Goal: Task Accomplishment & Management: Manage account settings

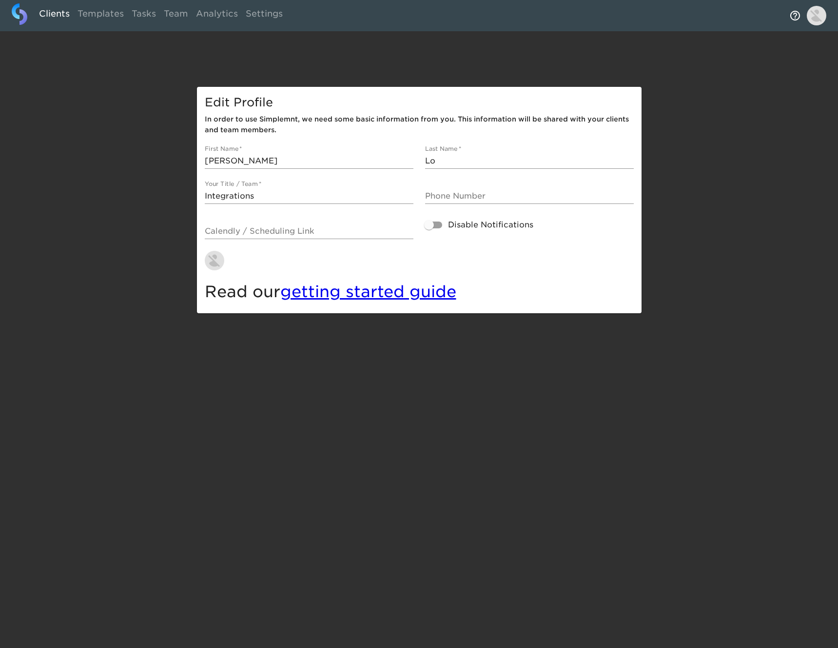
click at [55, 7] on link "Clients" at bounding box center [54, 15] width 39 height 24
select select "10"
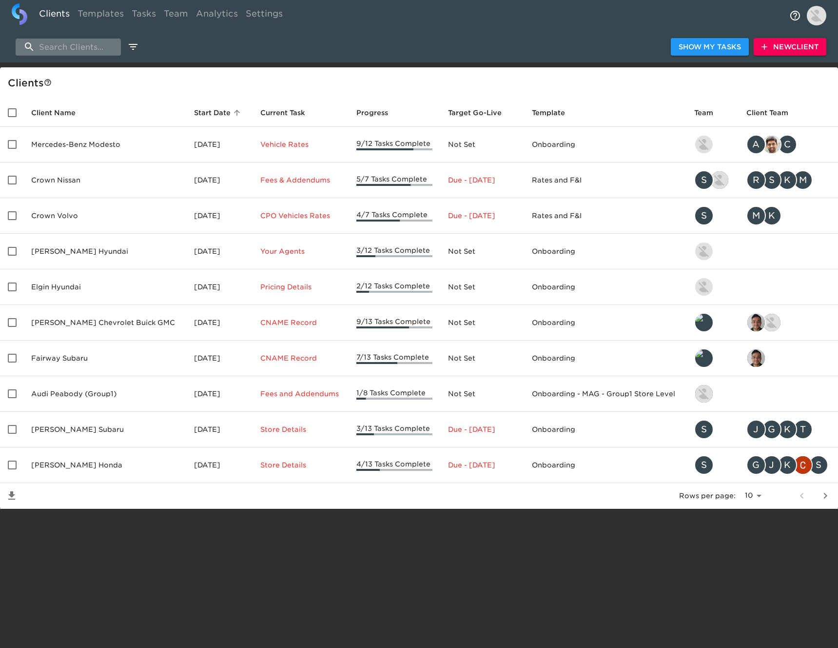
click at [89, 46] on input "search" at bounding box center [68, 47] width 105 height 17
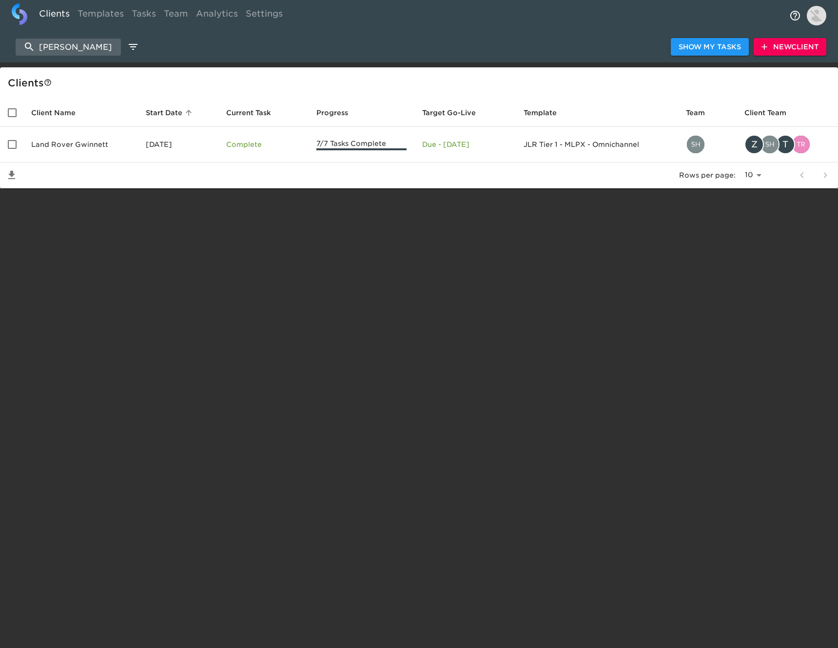
type input "[PERSON_NAME]"
click at [789, 54] on button "New Client" at bounding box center [790, 47] width 73 height 18
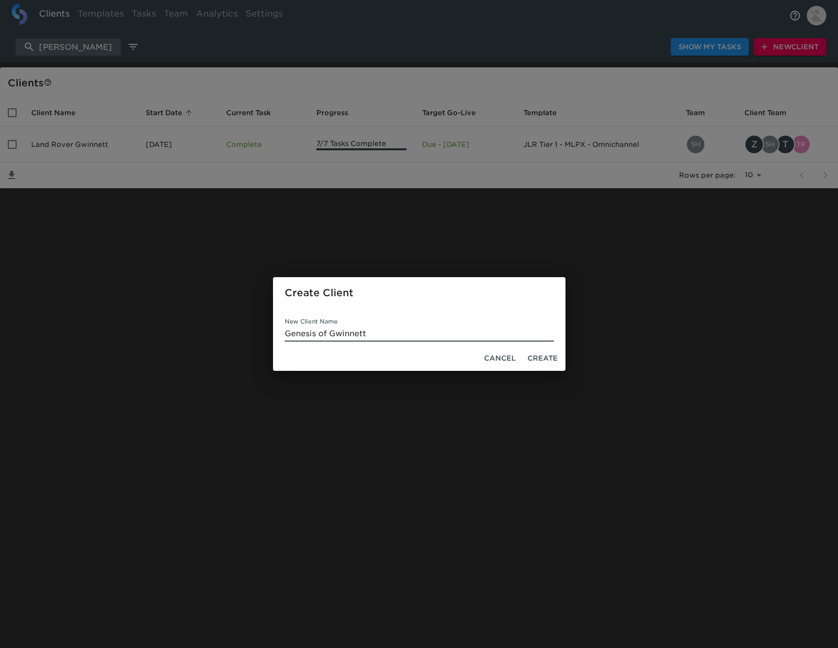
type input "Genesis of Gwinnett"
click at [541, 359] on span "Create" at bounding box center [543, 358] width 30 height 12
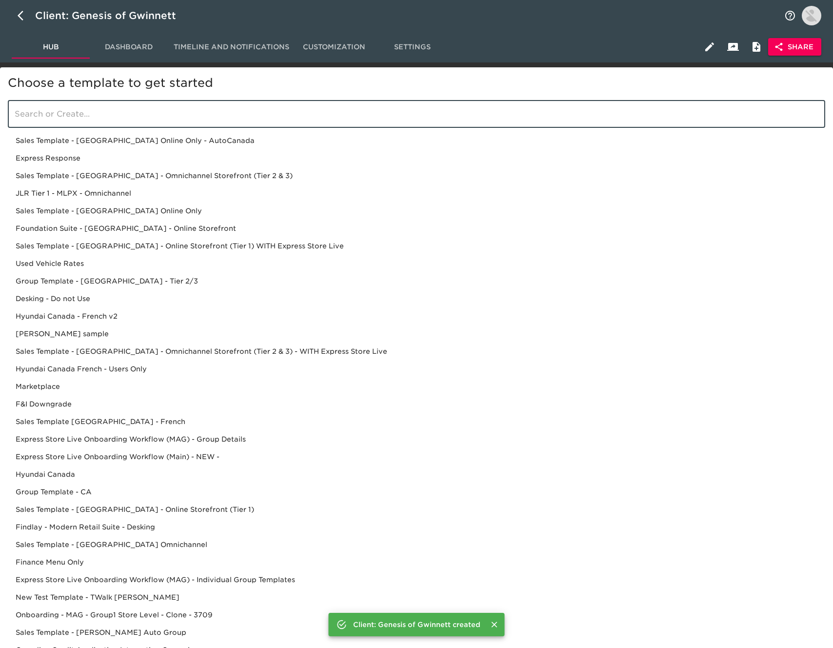
click at [274, 112] on input "search" at bounding box center [417, 113] width 818 height 27
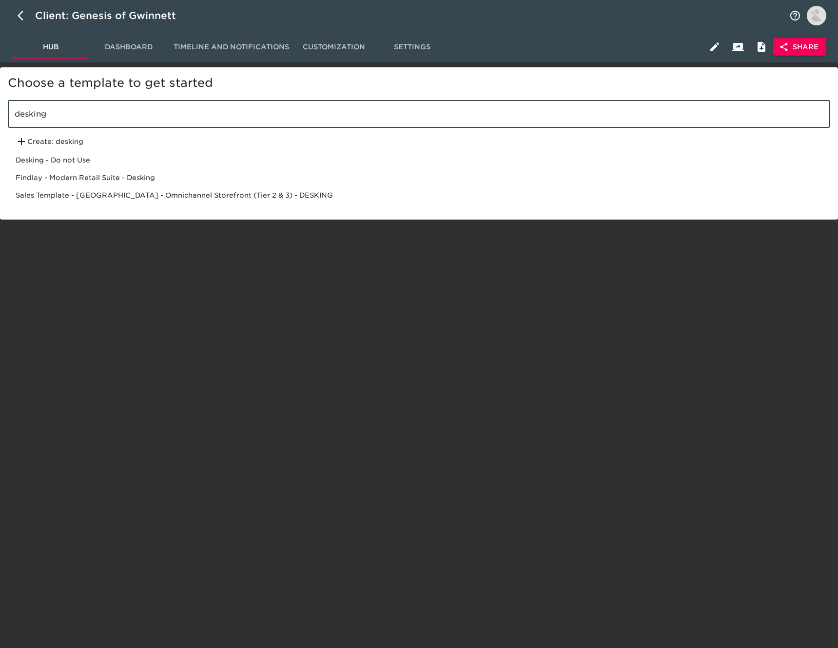
type input "desking"
click at [209, 194] on div "Sales Template - [GEOGRAPHIC_DATA] - Omnichannel Storefront (Tier 2 & 3) - DESK…" at bounding box center [419, 195] width 823 height 18
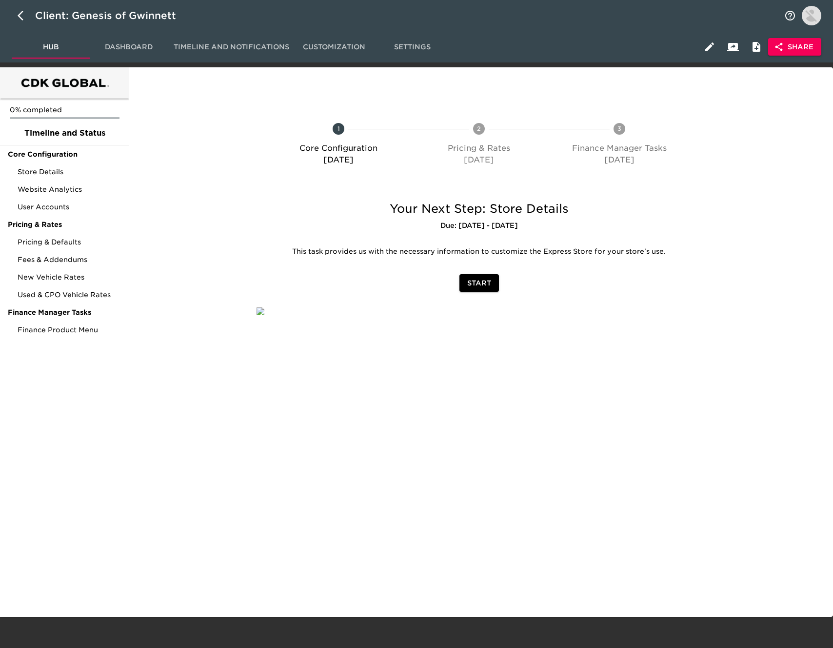
click at [792, 43] on span "Share" at bounding box center [795, 47] width 38 height 12
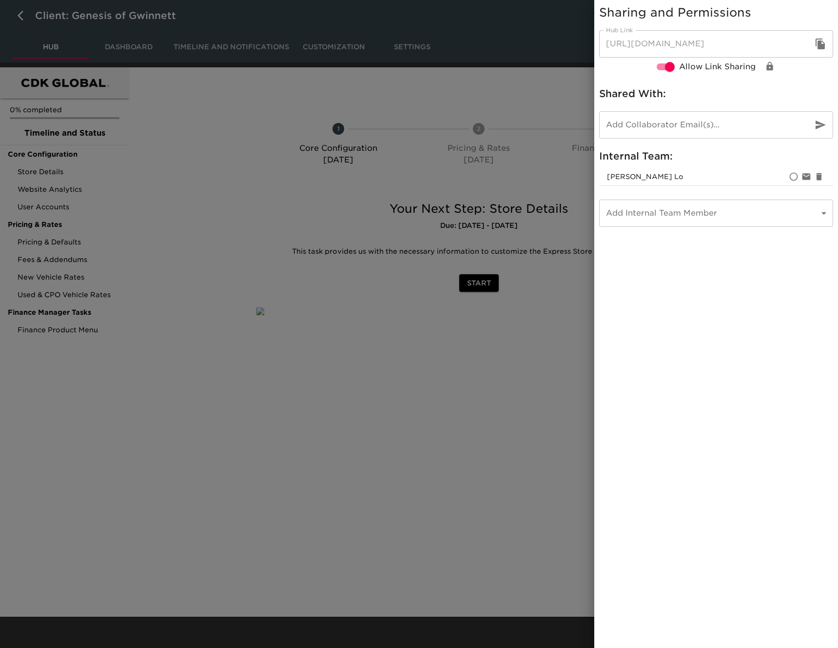
click at [819, 42] on icon "button" at bounding box center [820, 44] width 9 height 11
click at [96, 183] on div at bounding box center [419, 324] width 838 height 648
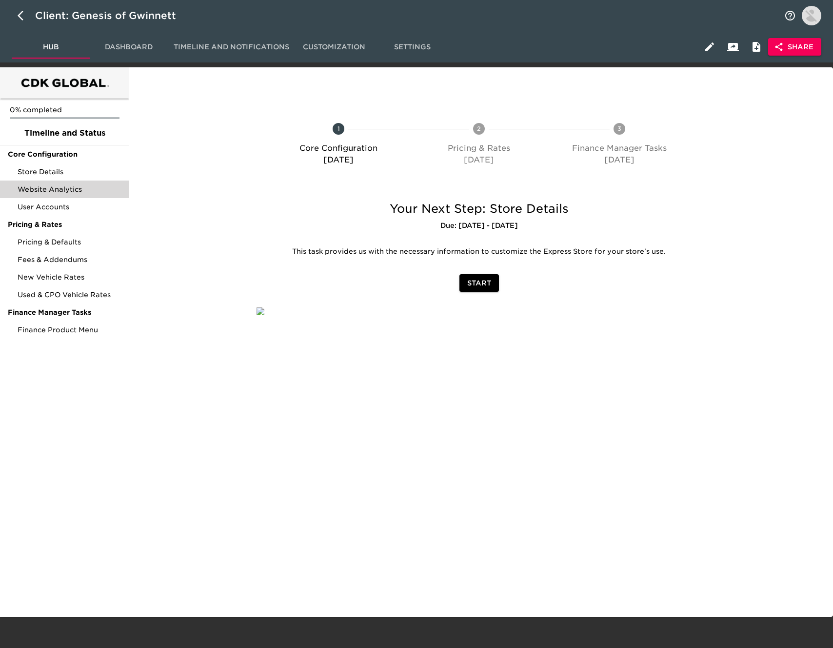
click at [65, 188] on span "Website Analytics" at bounding box center [70, 189] width 104 height 10
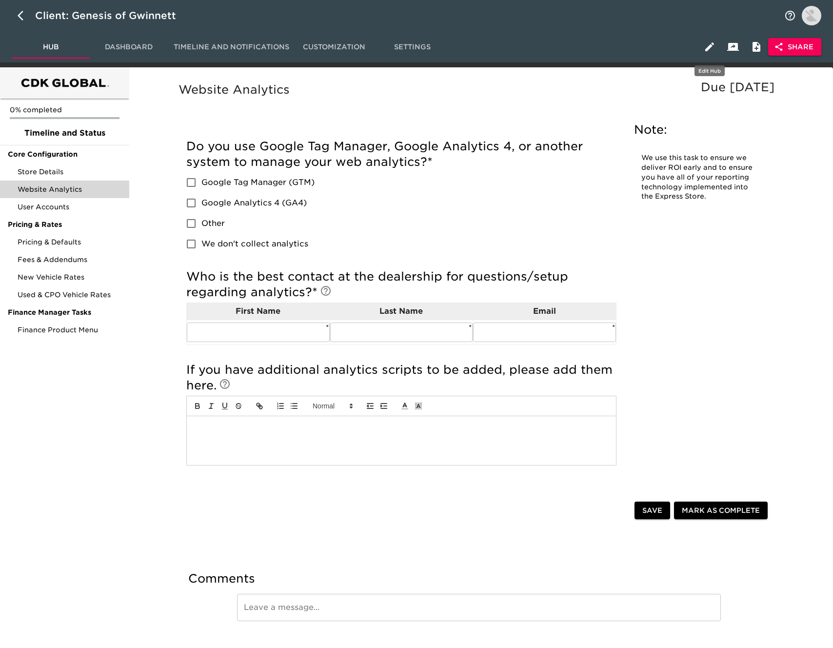
click at [708, 49] on icon "button" at bounding box center [709, 46] width 9 height 9
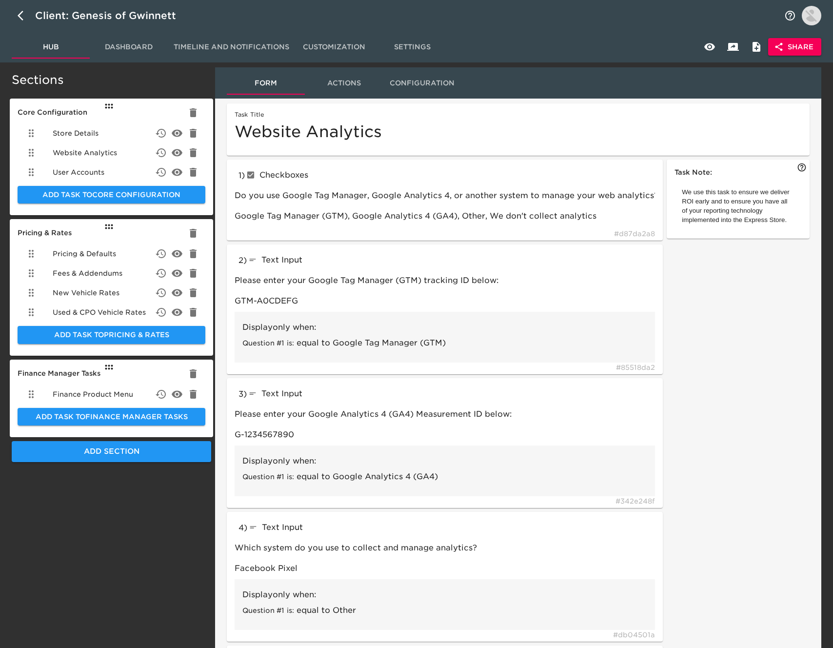
scroll to position [4, 0]
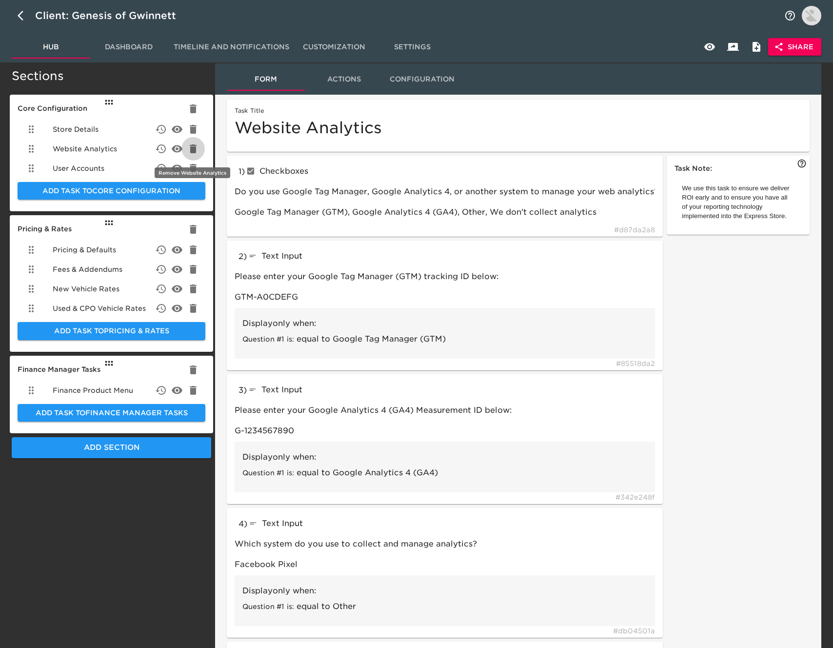
click at [193, 146] on icon "delete" at bounding box center [193, 148] width 7 height 9
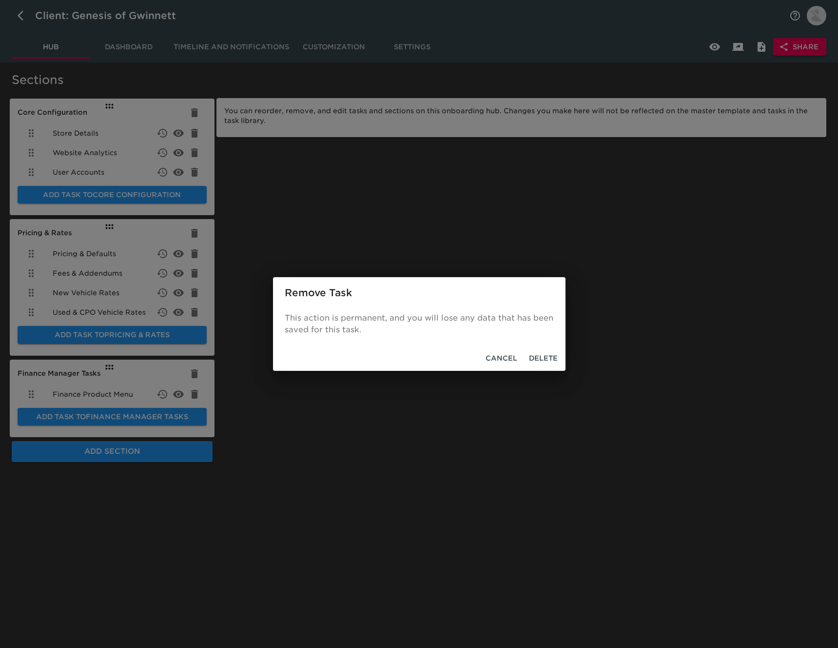
drag, startPoint x: 548, startPoint y: 355, endPoint x: 519, endPoint y: 352, distance: 29.9
click at [548, 355] on span "Delete" at bounding box center [543, 358] width 29 height 12
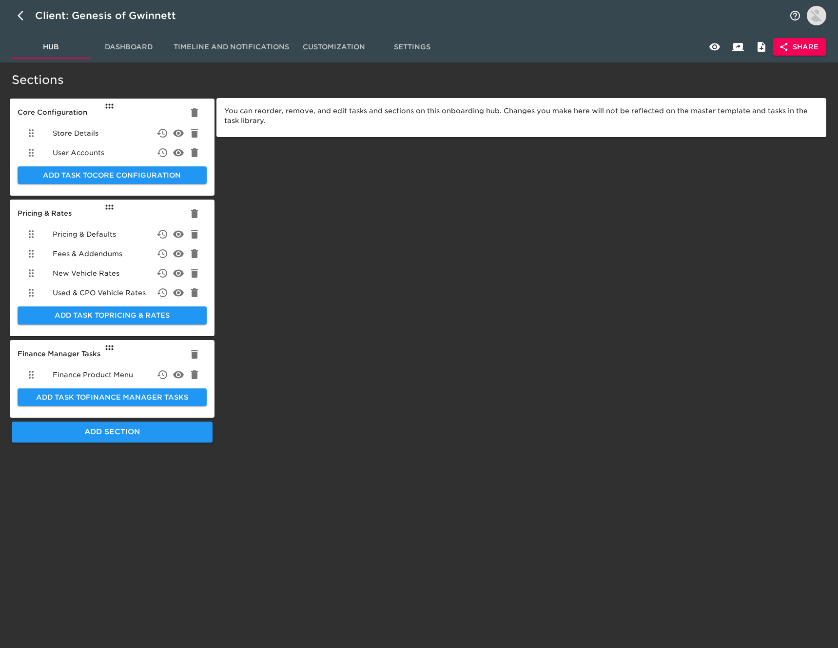
drag, startPoint x: 281, startPoint y: 224, endPoint x: 276, endPoint y: 234, distance: 11.0
click at [281, 224] on div "You can reorder, remove, and edit tasks and sections on this onboarding hub. Ch…" at bounding box center [522, 255] width 614 height 381
click at [116, 136] on div "Store Details" at bounding box center [112, 133] width 189 height 20
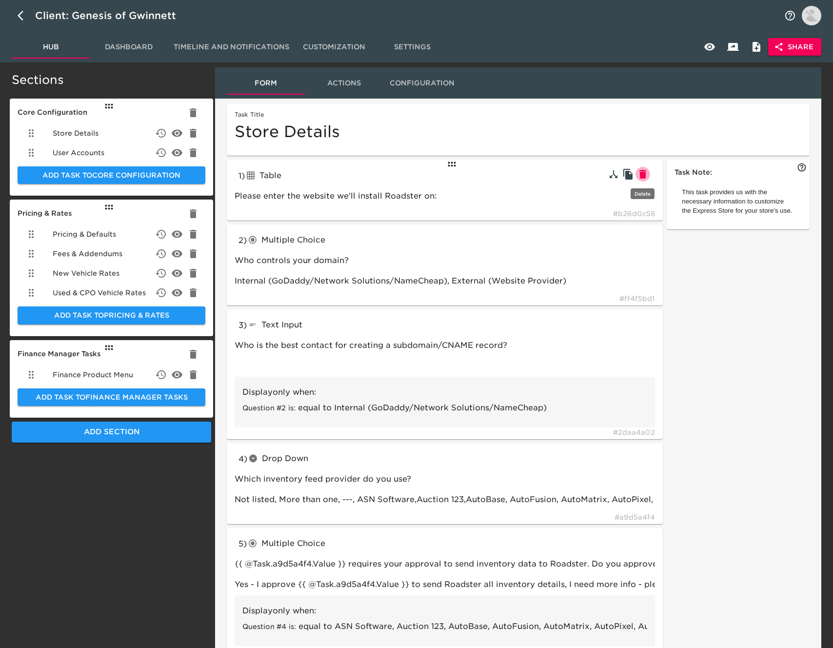
click at [643, 172] on icon "button" at bounding box center [642, 174] width 7 height 9
type input "radioButtons"
type input "Who controls your domain?"
type input "textInput"
type input "Who is the best contact for creating a subdomain/CNAME record?"
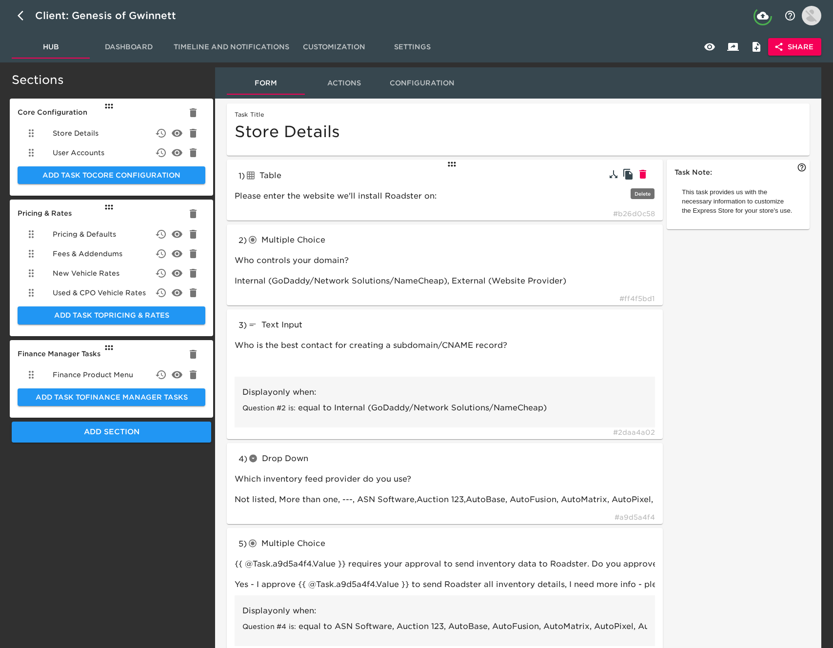
type input "dropdown"
type input "Which inventory feed provider do you use?"
type input "Not listed, More than one, ---, ASN Software,Auction 123,AutoBase, AutoFusion, …"
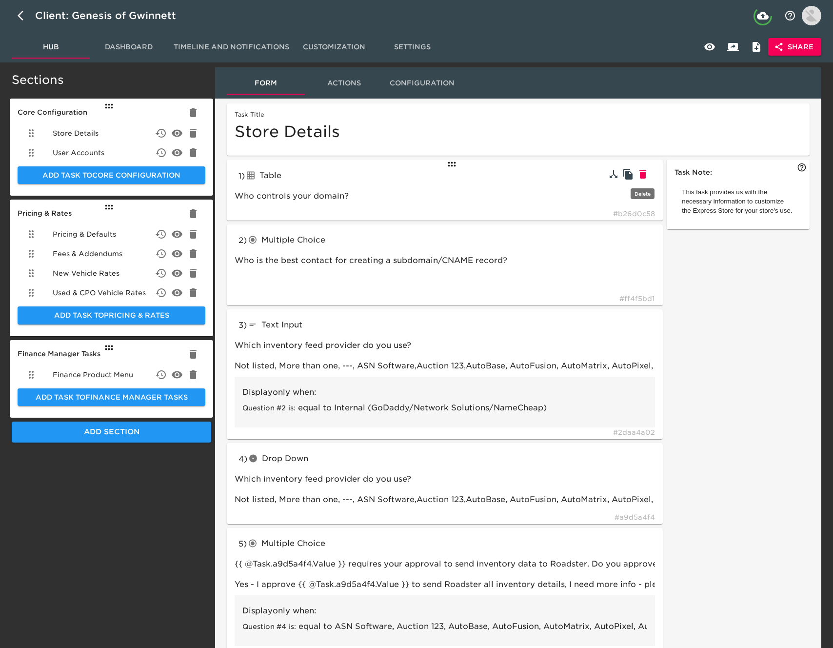
type input "radioButtons"
type input "{{ @Task.a9d5a4f4.Value }} requires your approval to send inventory data to Roa…"
type input "Yes - I approve {{ @Task.a9d5a4f4.Value }} to send Roadster all inventory detai…"
type input "textInput"
type input "We can integrate a new inventory provider, but it can sometimes take a little l…"
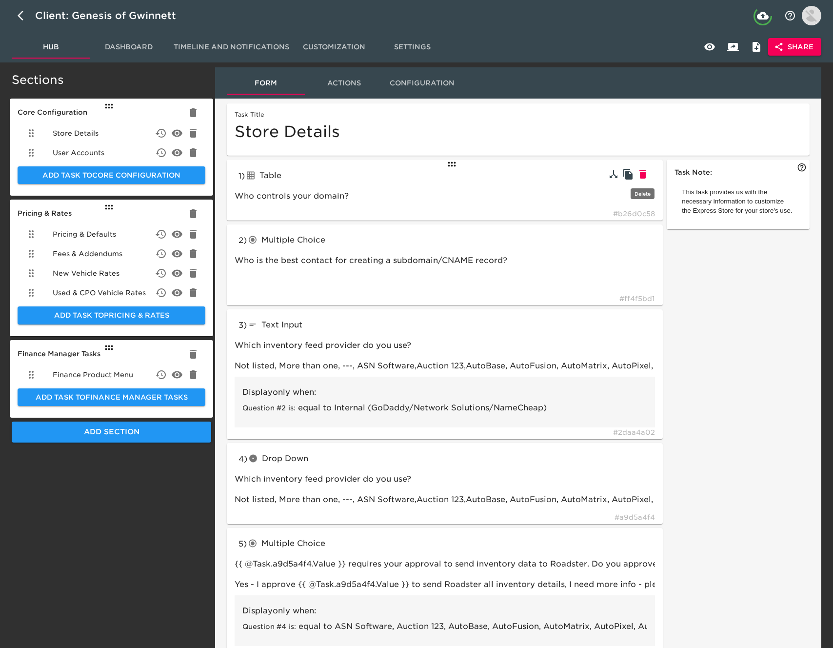
type input "Enter your new inventory feed provider here"
type input "Not listed"
type input "Can you provide more details regarding how you use multiple feeds?"
type input "vAuto for pricing and Dominion for images"
type input "More than one"
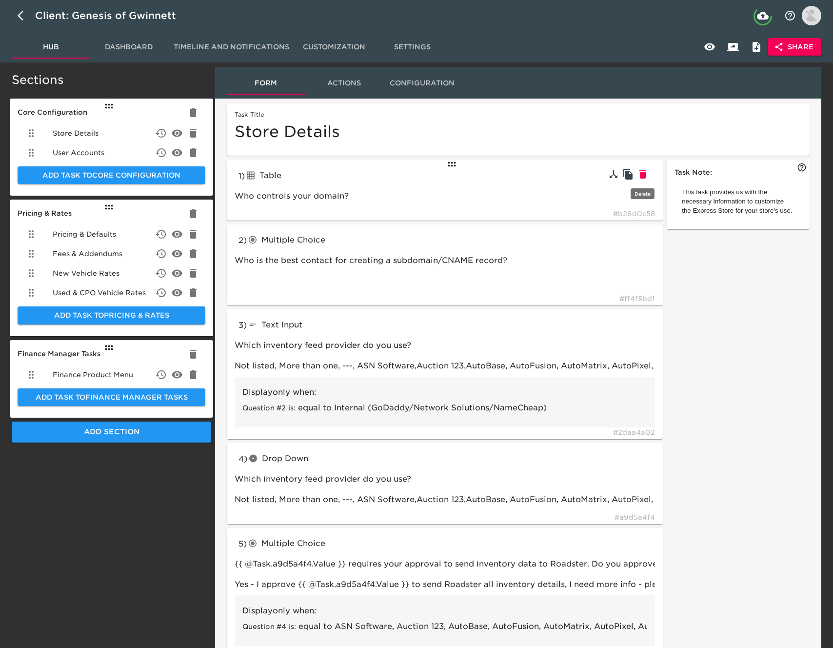
type input "radioButtons"
type input "Which CRM do you use?"
type input "DealerSocket, Dealertrack, DriveCentric, eLead, ProMax, [PERSON_NAME] & [PERSON…"
type input "textInput"
type input "Enter your store's CRM Site ID#:"
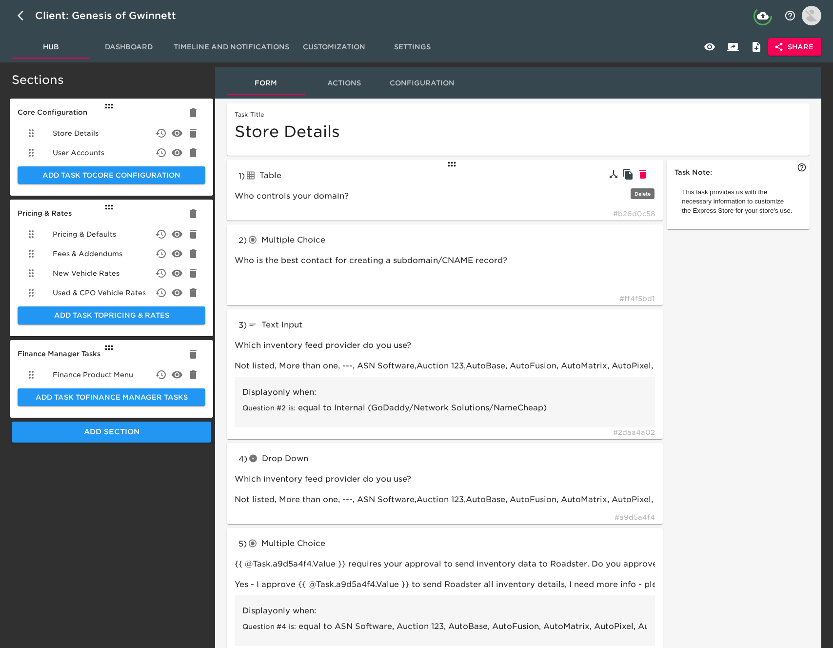
type input "123 or 2523 or 11542_2"
type input "If your CRM is not listed, please add it below."
type input "SalesForce"
type input "Other / not listed"
type input "What is your ADF email for your CRM?"
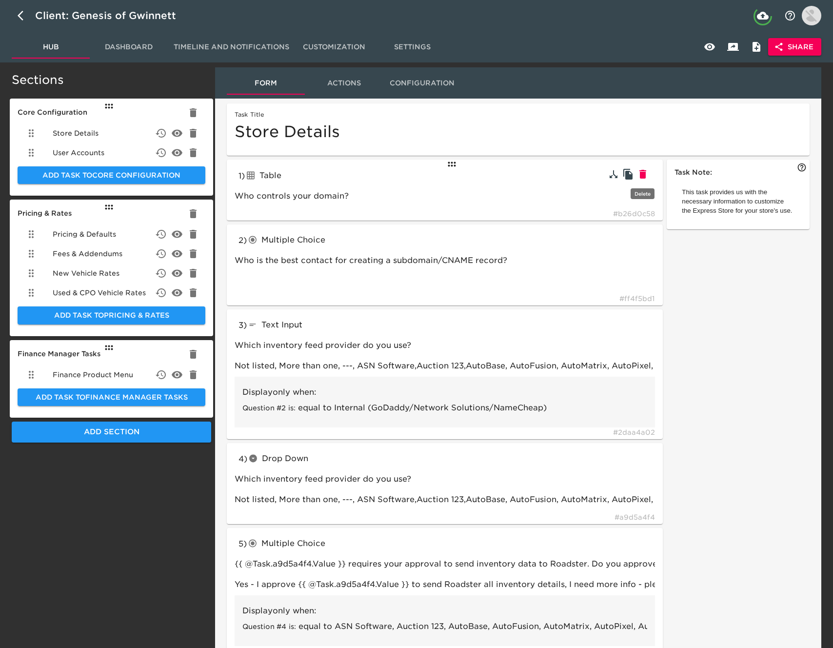
type input "store_leads@my_leads_[DOMAIN_NAME]"
type input "radioButtons"
type input "What DMS do you use?"
type input "Advent, Autosoft, CDK, DealerBuilt, Dealertrack, Remora, [PERSON_NAME] & [PERSO…"
type input "textInput"
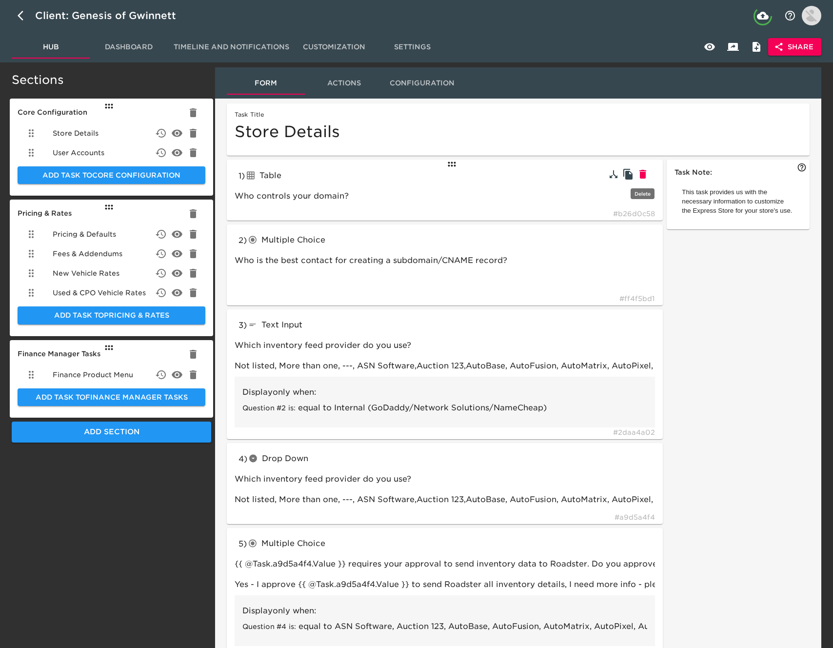
type input "If your DMS is not listed, please add it below."
type input "Dominion"
type input "radioButtons"
type input "If applicable, which credit processing system do you use?"
type input "eLEND, CBC, RouteOne, Dealertrack, Other"
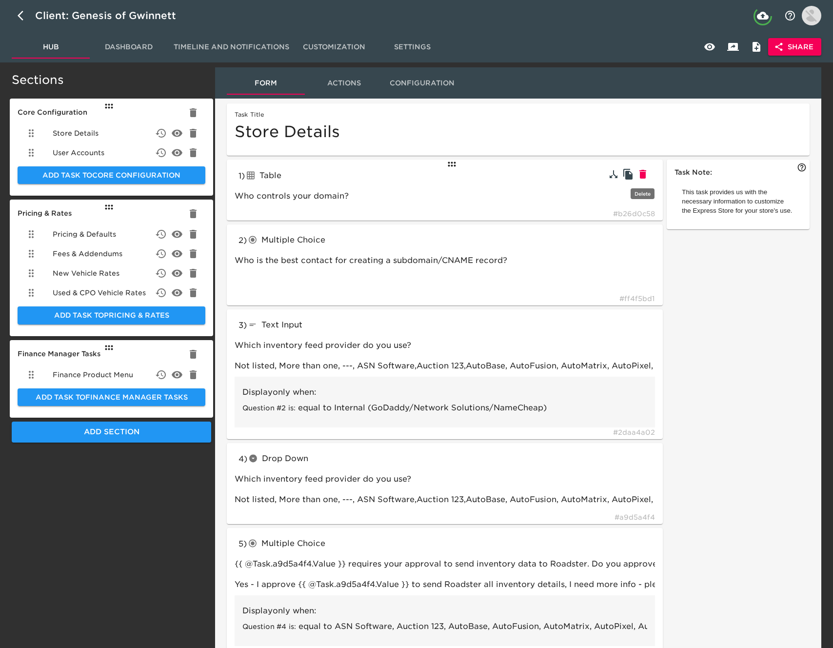
type input "textInput"
type input "Enter your eLEND ID here:"
type input "010101"
type input "Enter your CBC ID here:"
type input "CBC"
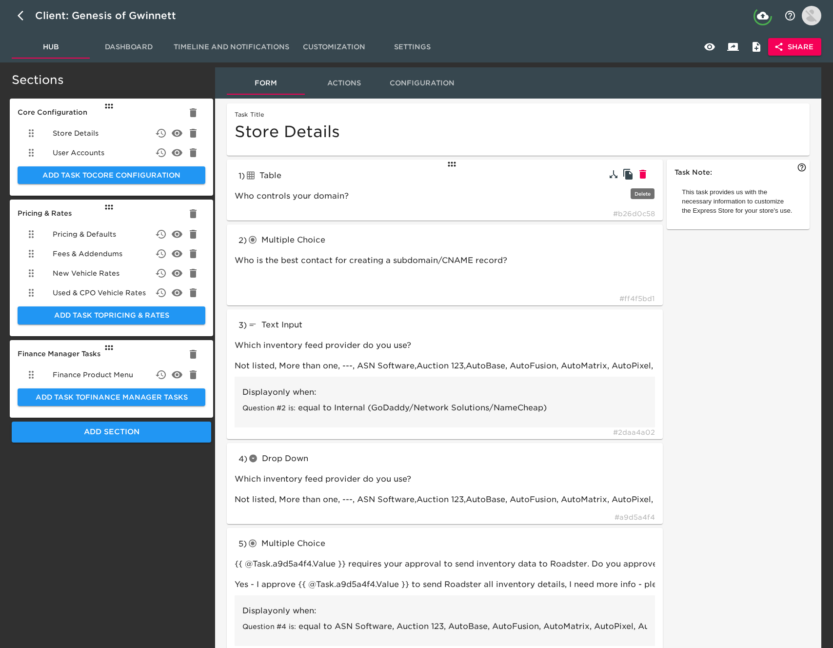
type input "Enter your RouteOne ID here:"
type input "RouteOne"
type input "Enter your Dealertrack ID here:"
type input "Dealertrack"
type input "Enter your Credit Processor here:"
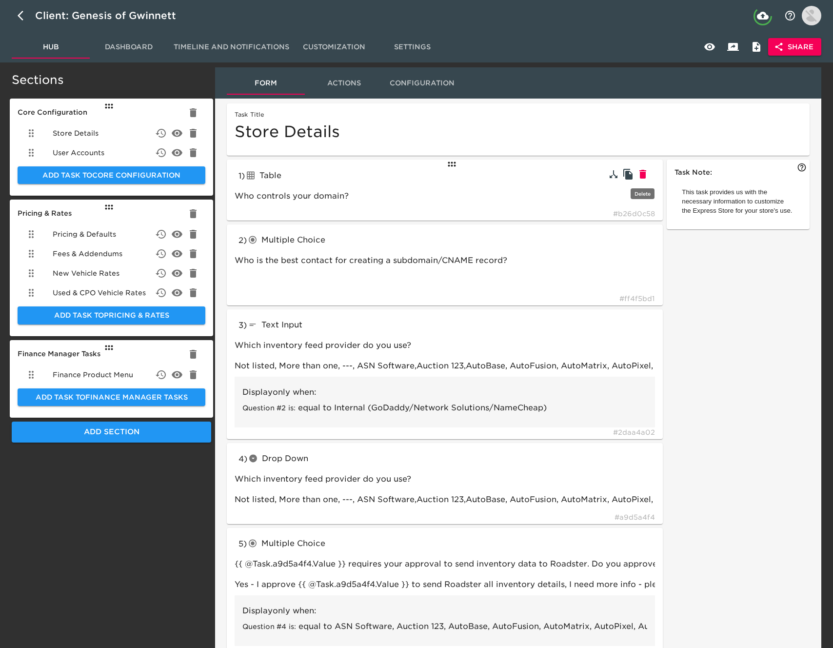
type input "Other"
type input "tableInput"
type input "How many years of residence and employment history do you collect?"
type input "radioButtons"
type input "Would you like to use 700Credit for soft credit pulls?"
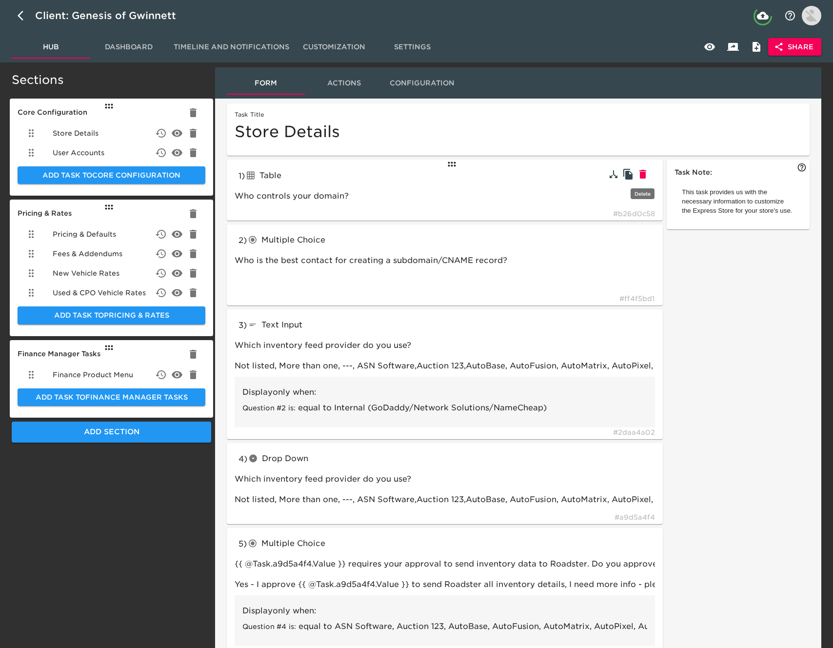
type input "link"
type input "Complete this form to set up soft credit pulls with 700Credit"
type input "[URL][DOMAIN_NAME]"
type input "checkboxes"
type input "We work with some 3rd parties to provide additional functionality. Please selec…"
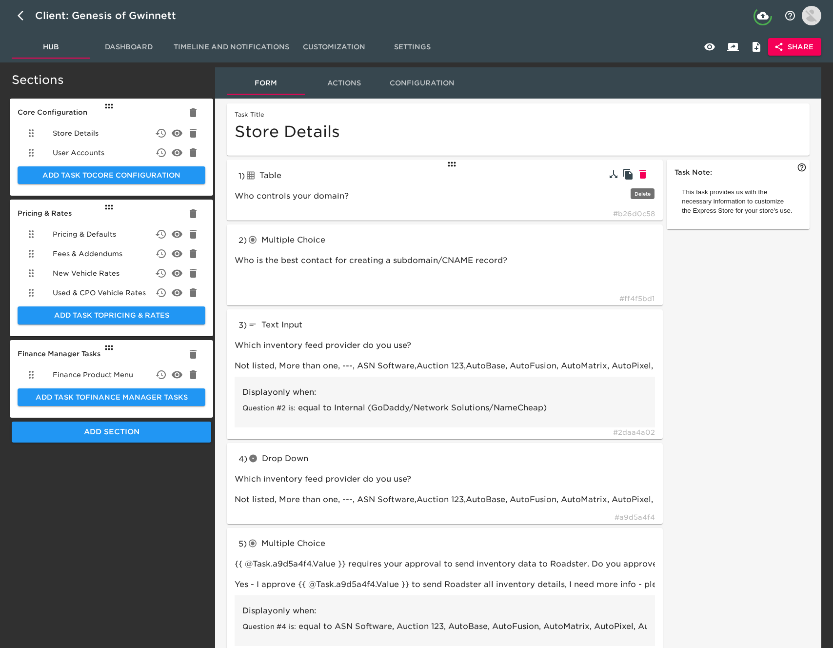
type input "CarFax, AutoCheck, vAuto Provision (trade valuation tool), SpinCar 360°, [DOMAI…"
type input "textInput"
type input "What's your AutoCheck ID?"
type input "987654"
type input "What's your [DOMAIN_NAME] ID?"
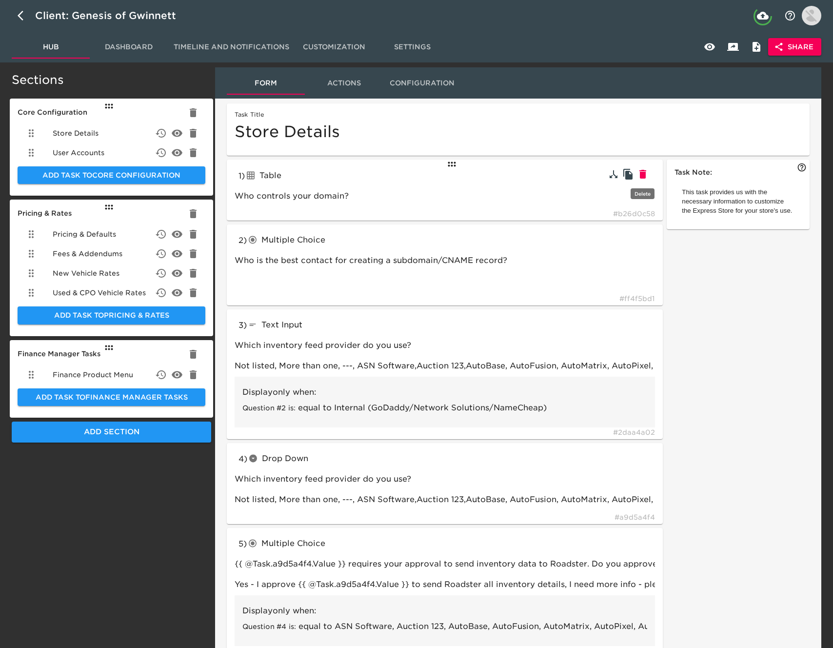
type input "[DOMAIN_NAME]"
type input "radioButtons"
type input "How do you refer to your sales team?"
type input "Product Specialist, Personal Concierge, Internet Manager, Sales Representative,…"
type input "textInput"
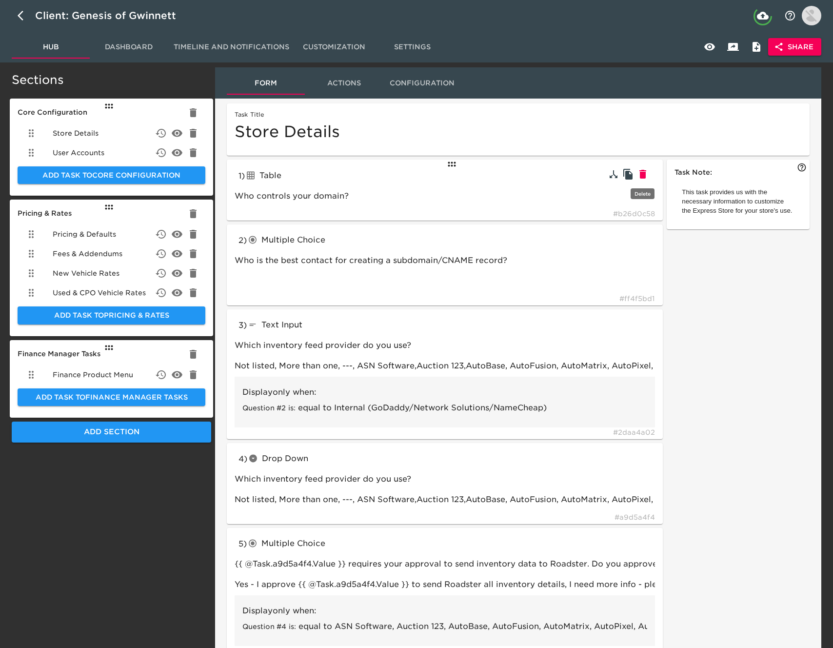
type input "What term do you use for your sales staff?"
type input "Brand Specialist"
type input "What is your accessory labor rate per hour?"
type input "$120"
type input "radioButtons"
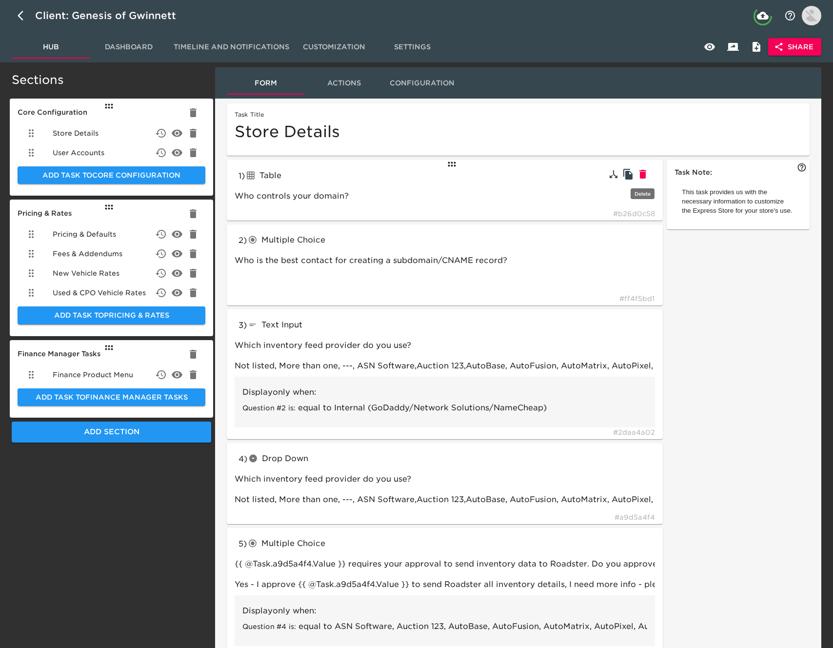
type input "Do you want to offer a Spanish Language option?"
type input "Yes,No"
type input "Do you use any of the following 3rd party trade tools?"
type input "[PERSON_NAME] Blue Book Instant Cash Offer (ICO), [PERSON_NAME] Blue Book Insta…"
type input "textInput"
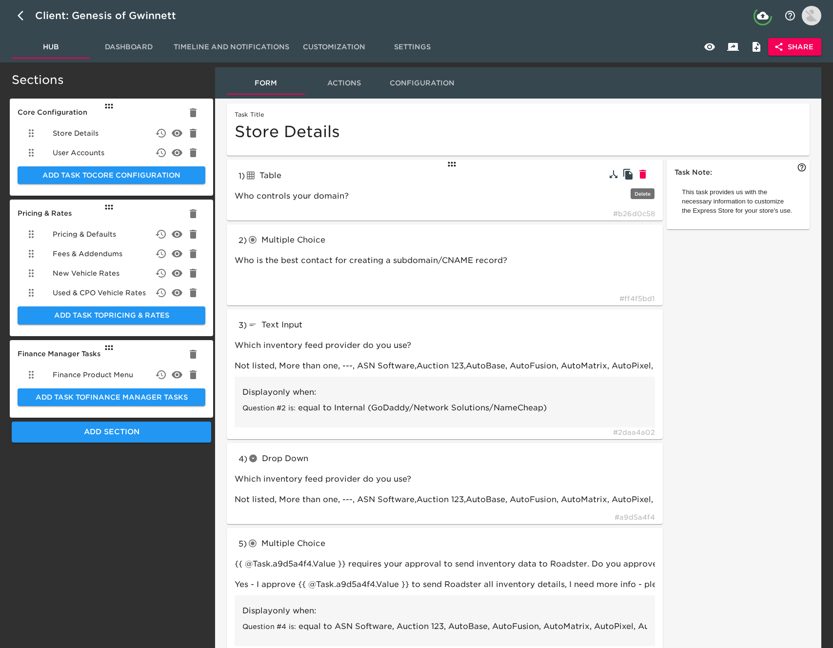
type input "Can you explain your online trade process in more detail?"
type input "No online trade tool"
type input "If available, add your dealership sales team's email:"
type input "[EMAIL_ADDRESS][DOMAIN_NAME]"
type input "radioButtons"
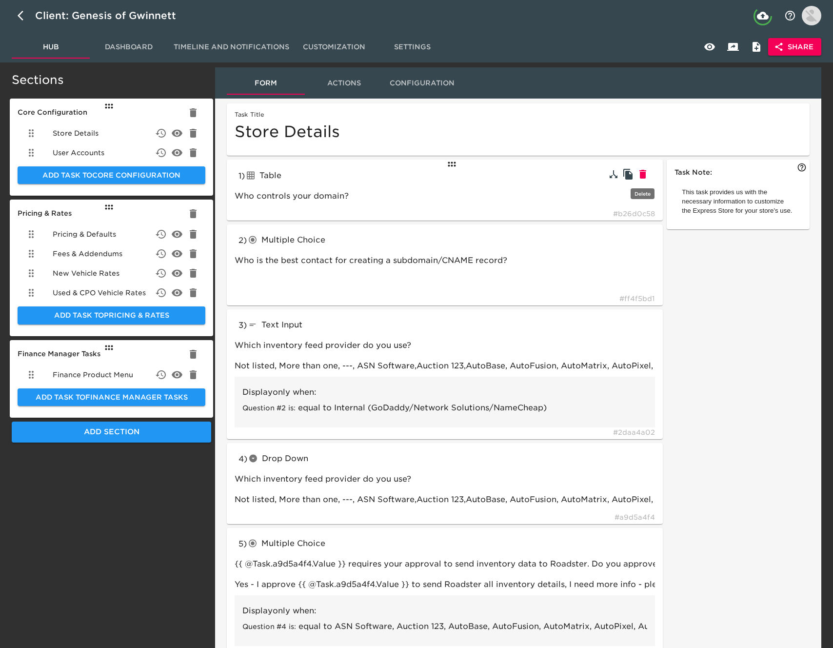
type input "Do you want to collect reservations and/or deposits using Stripe for Business?"
type input "Yes, No, I need more info"
type input "textBlock"
type input "tableInput"
type input "Yes"
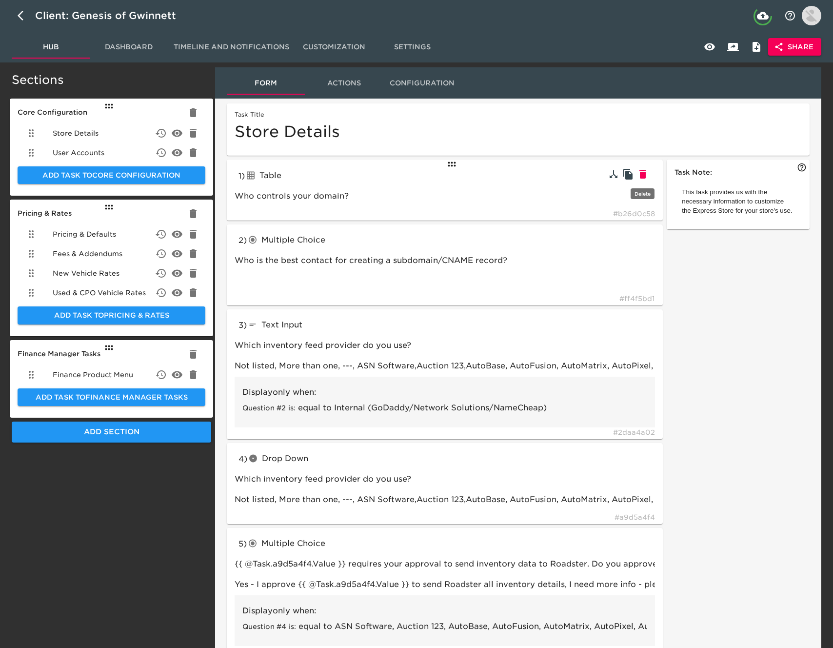
type input "radioButtons"
type input "Do you want to offer delivery as an option on the Express Store?"
type input "Do you want to price your delivery fees statically or dynamically via RunBuggy?"
type input "Statically, RunBuggy"
type input "tableInput"
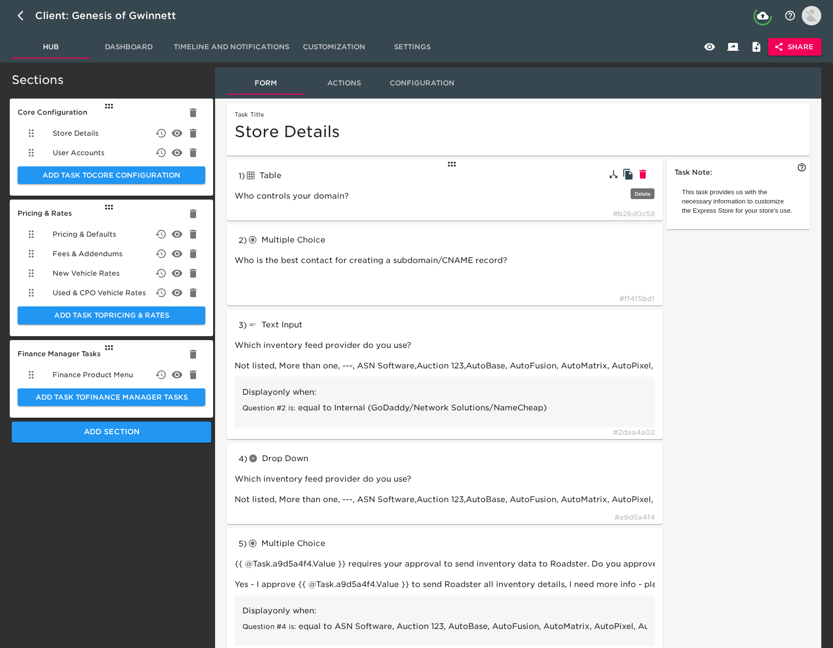
type input "Please set delivery zones with corresponding prices to the customer. Delivery c…"
type input "Statically"
type input "textBlock"
type input "RunBuggy"
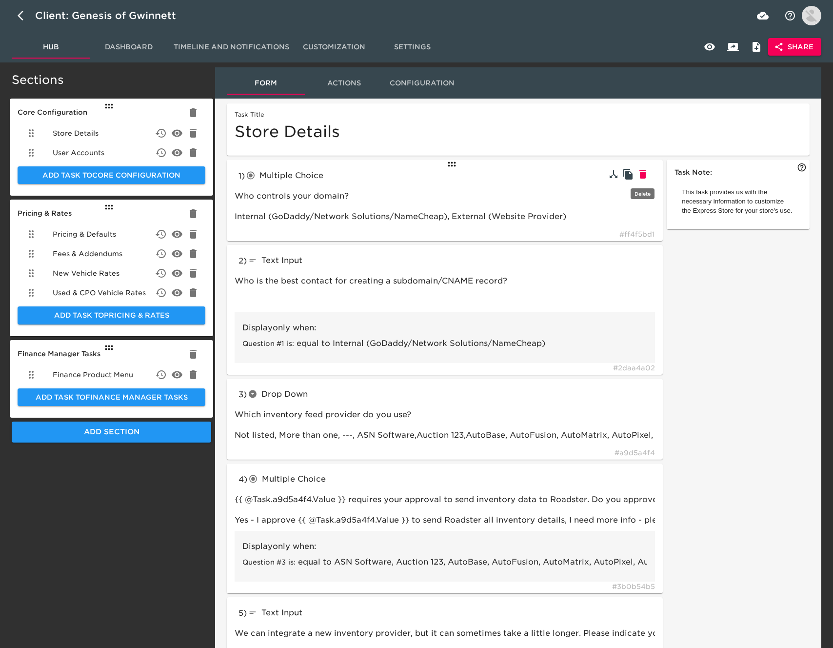
click at [643, 173] on icon "button" at bounding box center [642, 174] width 7 height 9
type input "textInput"
type input "Who is the best contact for creating a subdomain/CNAME record?"
type input "dropdown"
type input "Which inventory feed provider do you use?"
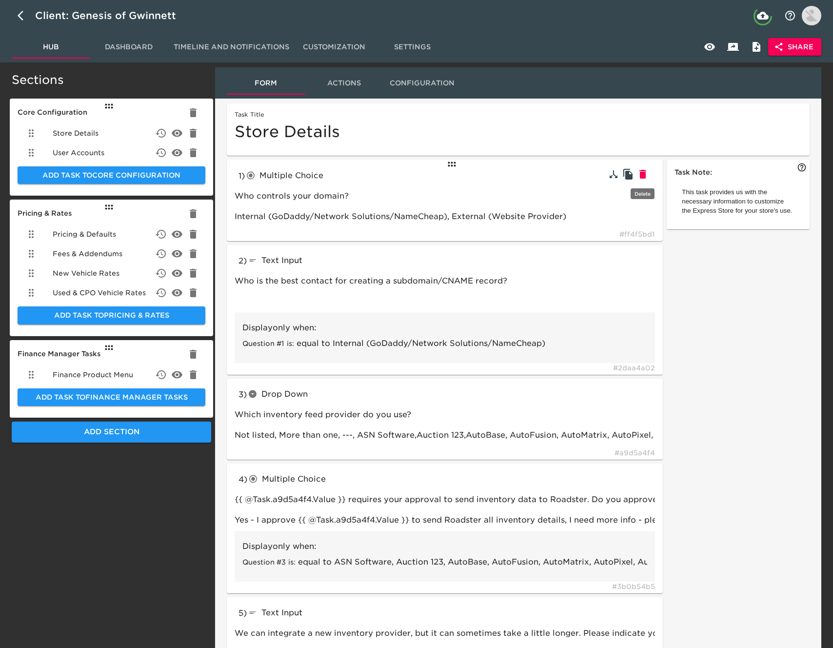
type input "Not listed, More than one, ---, ASN Software,Auction 123,AutoBase, AutoFusion, …"
type input "radioButtons"
type input "{{ @Task.a9d5a4f4.Value }} requires your approval to send inventory data to Roa…"
type input "Yes - I approve {{ @Task.a9d5a4f4.Value }} to send Roadster all inventory detai…"
type input "textInput"
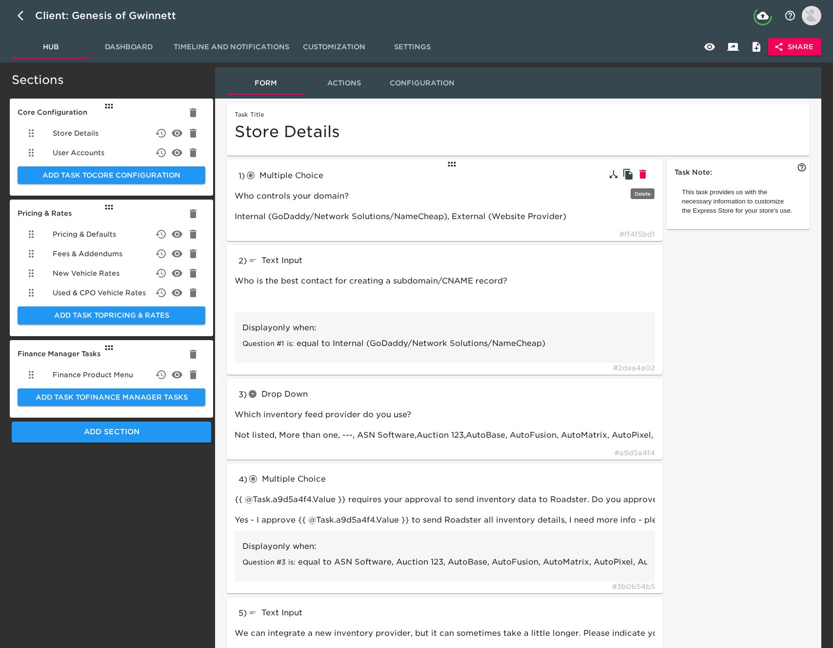
type input "We can integrate a new inventory provider, but it can sometimes take a little l…"
type input "Enter your new inventory feed provider here"
type input "Can you provide more details regarding how you use multiple feeds?"
type input "vAuto for pricing and Dominion for images"
type input "More than one"
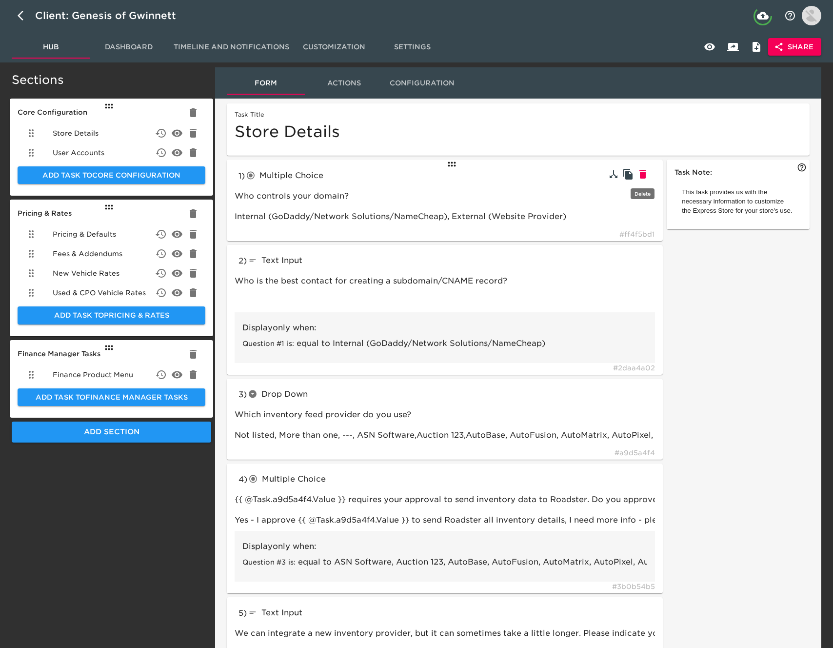
type input "radioButtons"
type input "Which CRM do you use?"
type input "DealerSocket, Dealertrack, DriveCentric, eLead, ProMax, [PERSON_NAME] & [PERSON…"
type input "textInput"
type input "Enter your store's CRM Site ID#:"
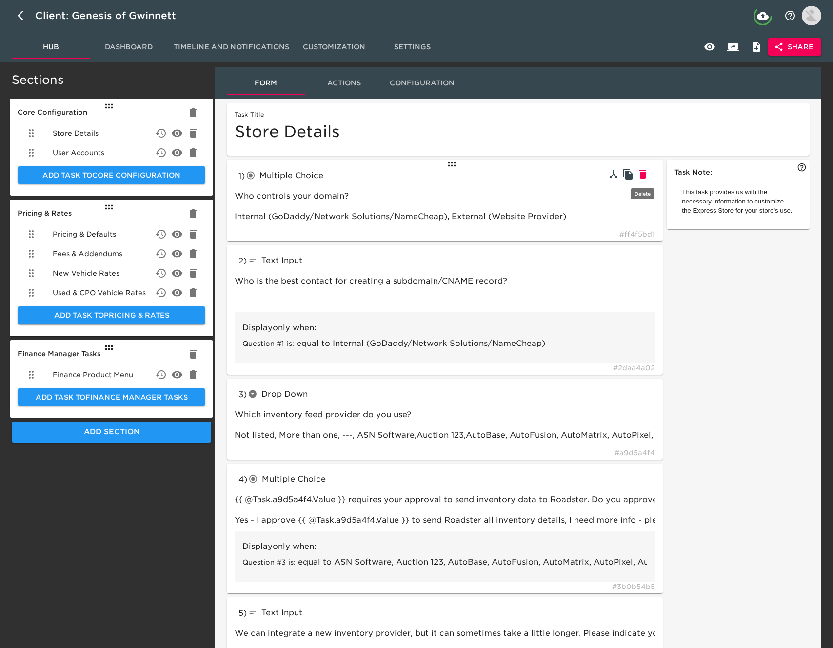
type input "123 or 2523 or 11542_2"
type input "If your CRM is not listed, please add it below."
type input "SalesForce"
type input "What is your ADF email for your CRM?"
type input "store_leads@my_leads_[DOMAIN_NAME]"
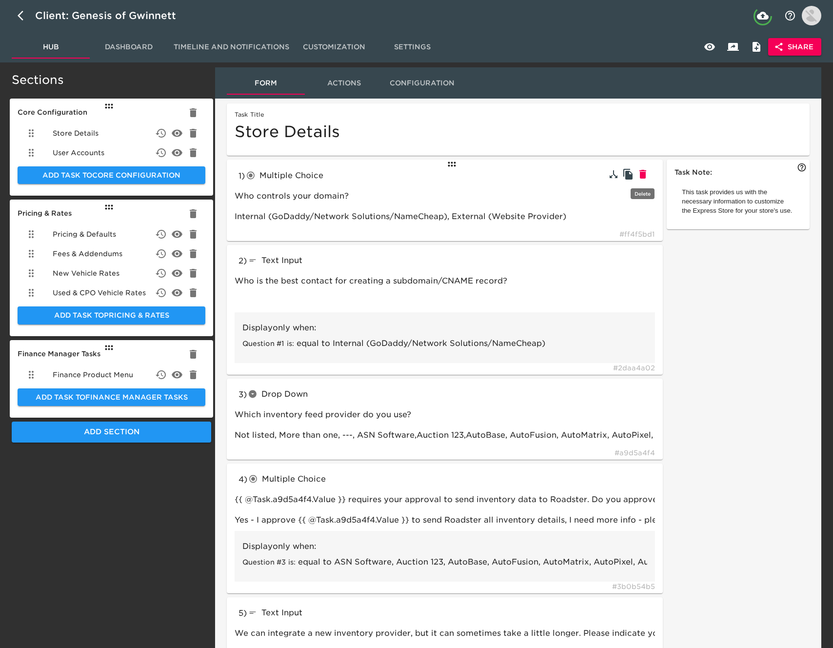
type input "radioButtons"
type input "What DMS do you use?"
type input "Advent, Autosoft, CDK, DealerBuilt, Dealertrack, Remora, [PERSON_NAME] & [PERSO…"
type input "textInput"
type input "If your DMS is not listed, please add it below."
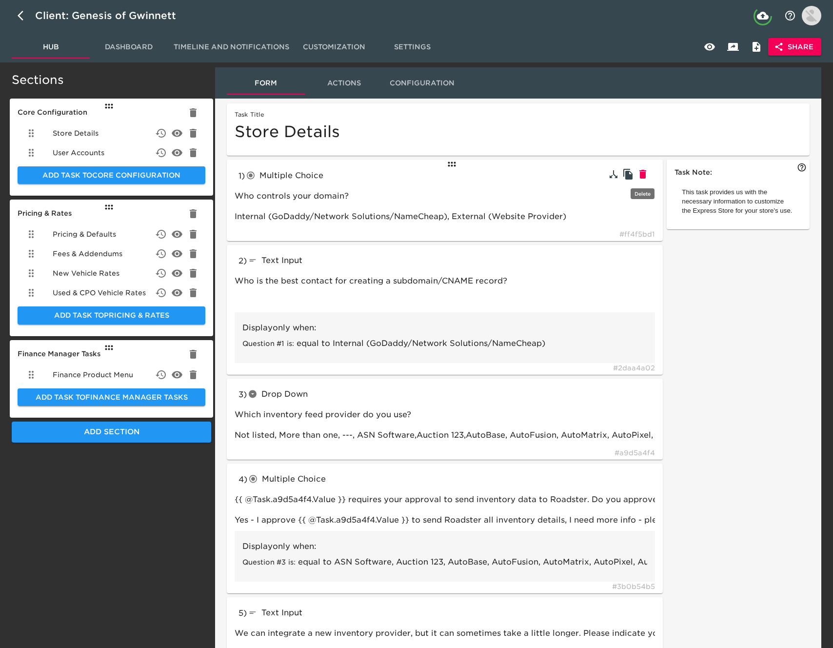
type input "Dominion"
type input "radioButtons"
type input "If applicable, which credit processing system do you use?"
type input "eLEND, CBC, RouteOne, Dealertrack, Other"
type input "textInput"
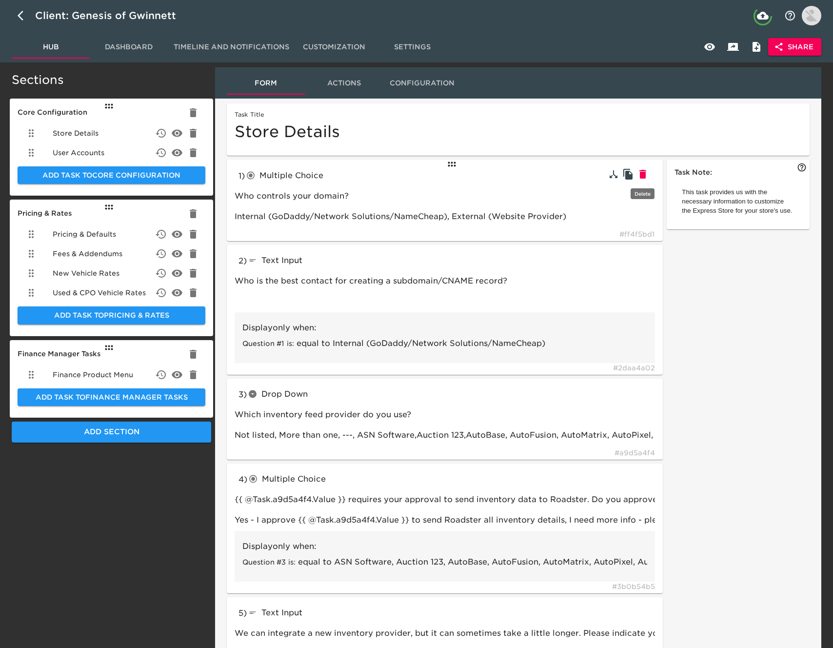
type input "Enter your eLEND ID here:"
type input "010101"
type input "Enter your CBC ID here:"
type input "Enter your RouteOne ID here:"
type input "RouteOne"
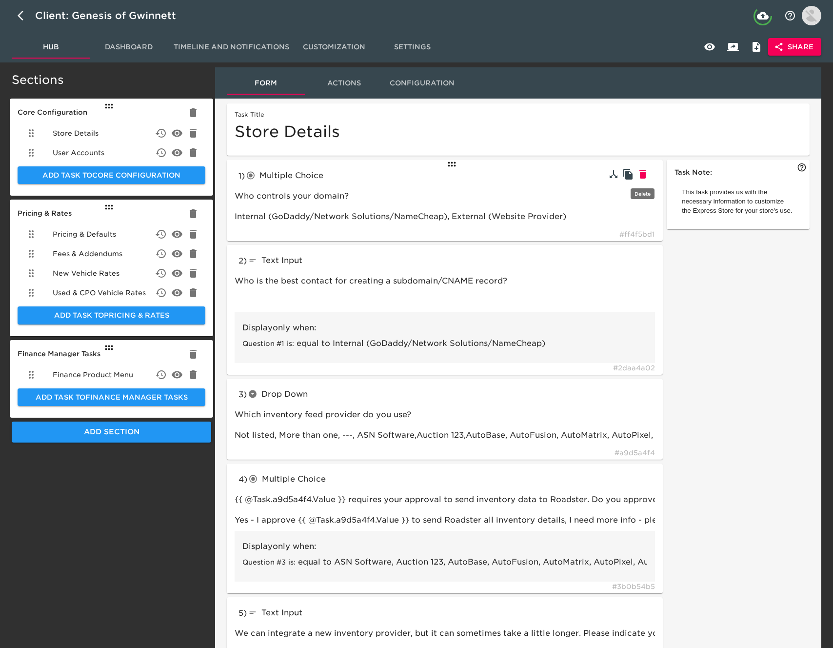
type input "Enter your Dealertrack ID here:"
type input "Dealertrack"
type input "Enter your Credit Processor here:"
type input "Other"
type input "tableInput"
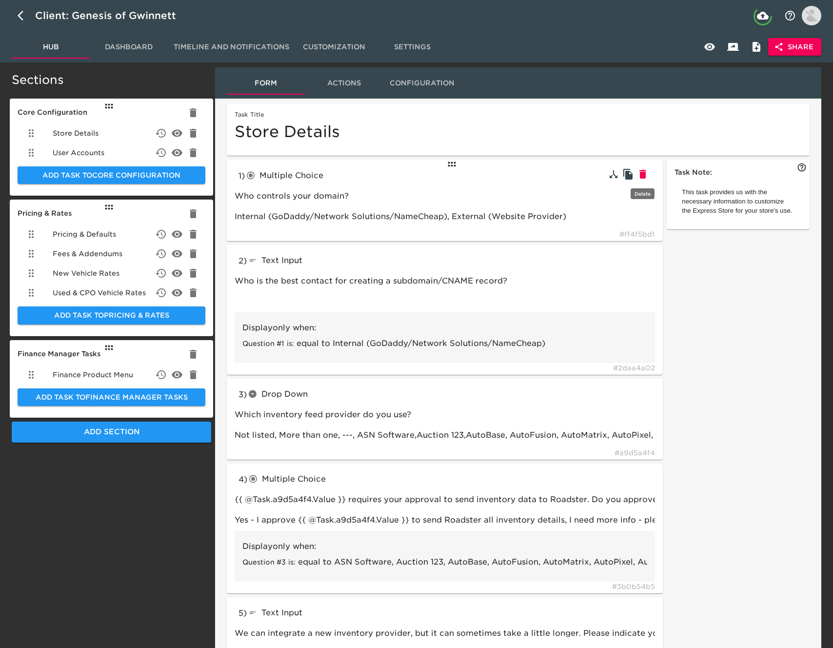
type input "How many years of residence and employment history do you collect?"
type input "radioButtons"
type input "Would you like to use 700Credit for soft credit pulls?"
type input "link"
type input "Complete this form to set up soft credit pulls with 700Credit"
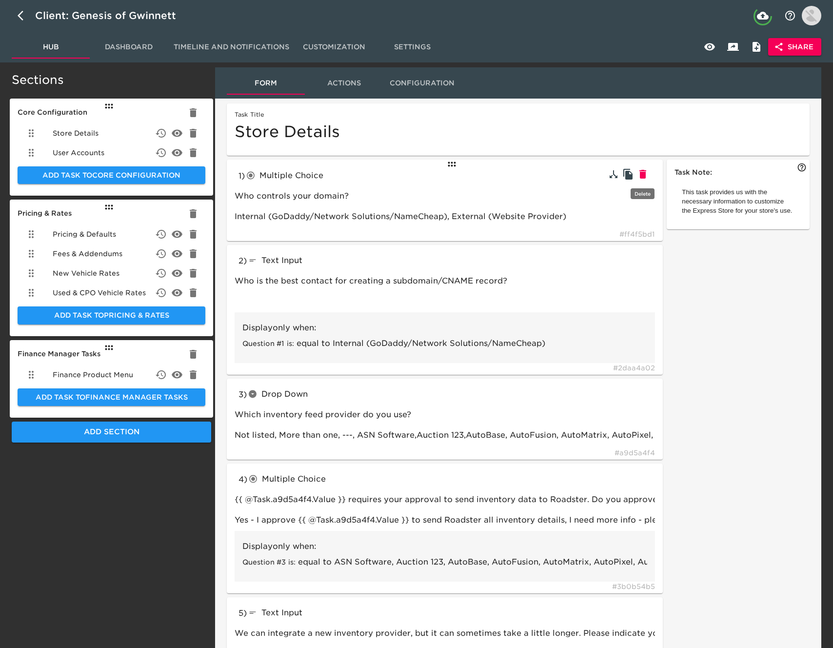
type input "checkboxes"
type input "We work with some 3rd parties to provide additional functionality. Please selec…"
type input "CarFax, AutoCheck, vAuto Provision (trade valuation tool), SpinCar 360°, [DOMAI…"
type input "textInput"
type input "What's your AutoCheck ID?"
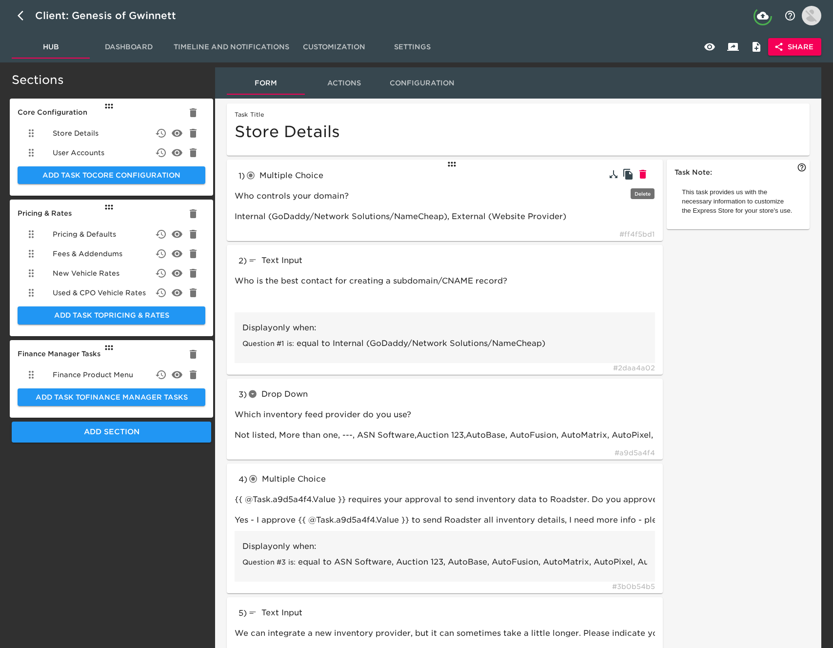
type input "987654"
type input "What's your [DOMAIN_NAME] ID?"
type input "radioButtons"
type input "How do you refer to your sales team?"
type input "Product Specialist, Personal Concierge, Internet Manager, Sales Representative,…"
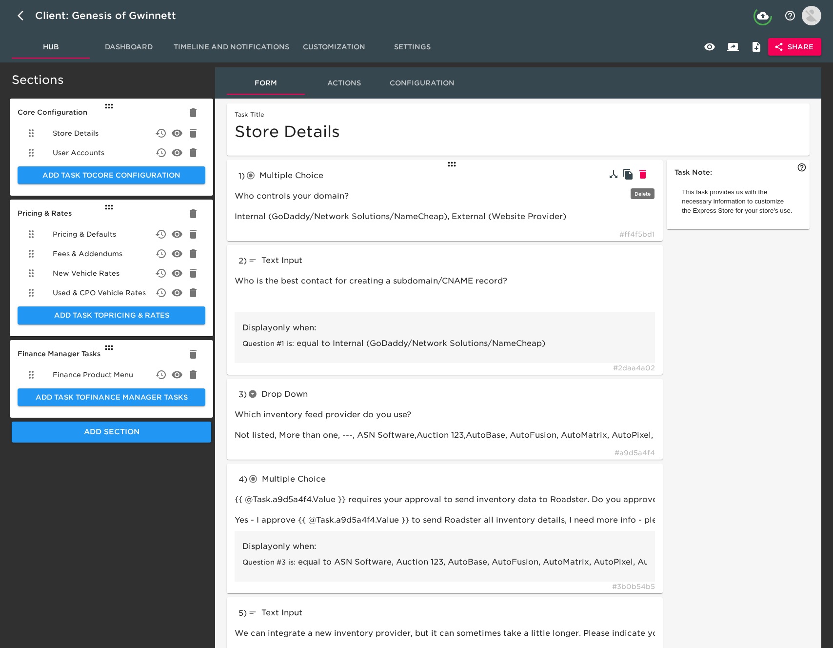
type input "textInput"
type input "What term do you use for your sales staff?"
type input "Brand Specialist"
type input "What is your accessory labor rate per hour?"
type input "$120"
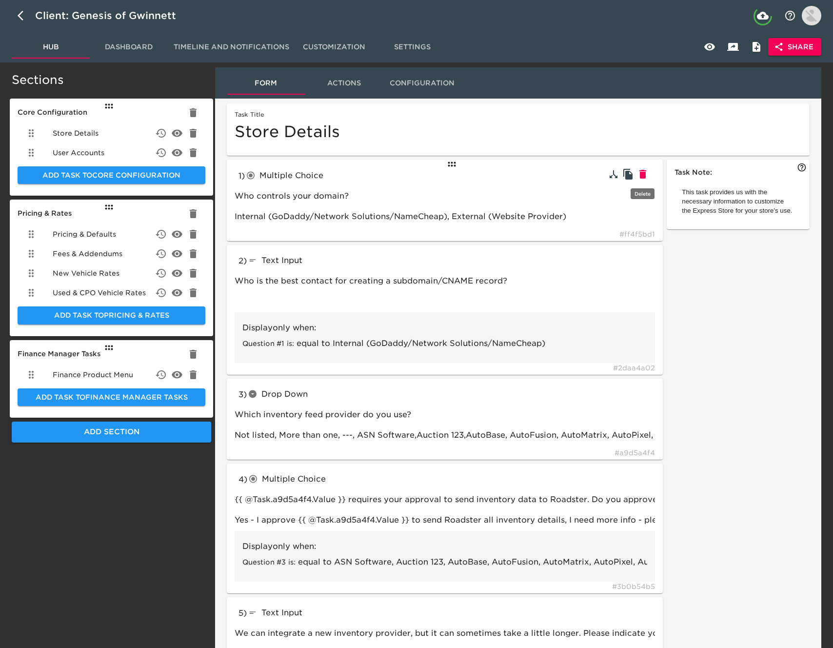
type input "radioButtons"
type input "Do you want to offer a Spanish Language option?"
type input "Yes,No"
type input "Do you use any of the following 3rd party trade tools?"
type input "[PERSON_NAME] Blue Book Instant Cash Offer (ICO), [PERSON_NAME] Blue Book Insta…"
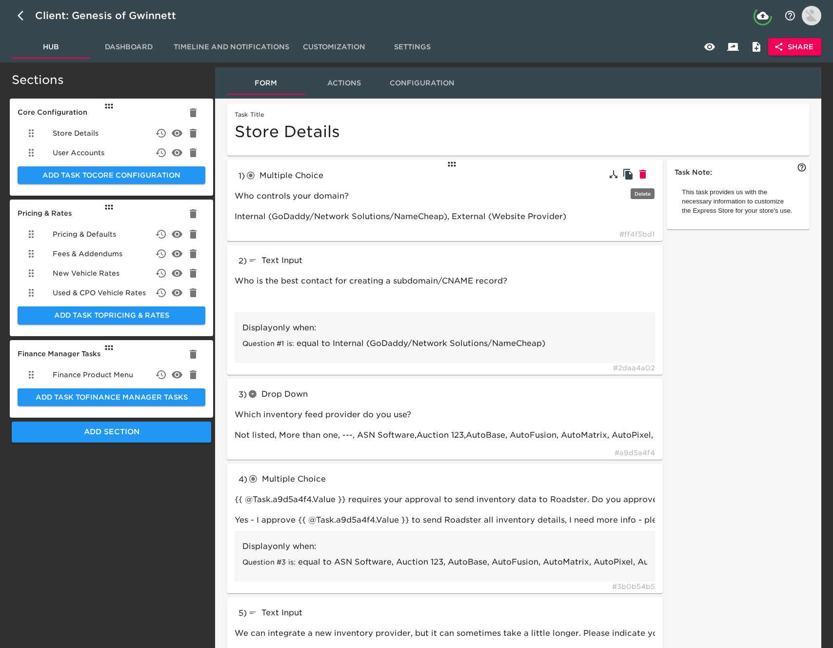
type input "textInput"
type input "Can you explain your online trade process in more detail?"
type input "No online trade tool"
type input "If available, add your dealership sales team's email:"
type input "[EMAIL_ADDRESS][DOMAIN_NAME]"
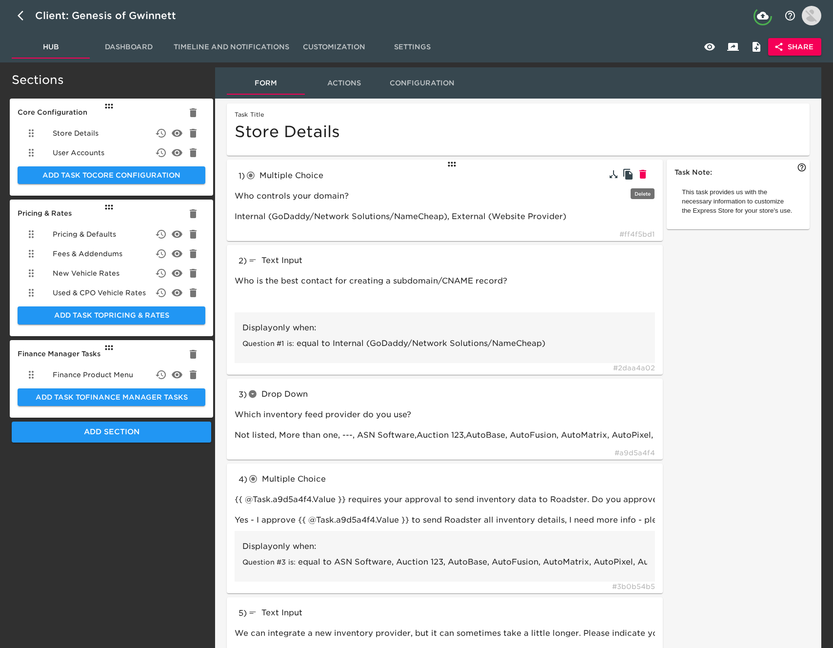
type input "radioButtons"
type input "Do you want to collect reservations and/or deposits using Stripe for Business?"
type input "Yes, No, I need more info"
type input "textBlock"
type input "tableInput"
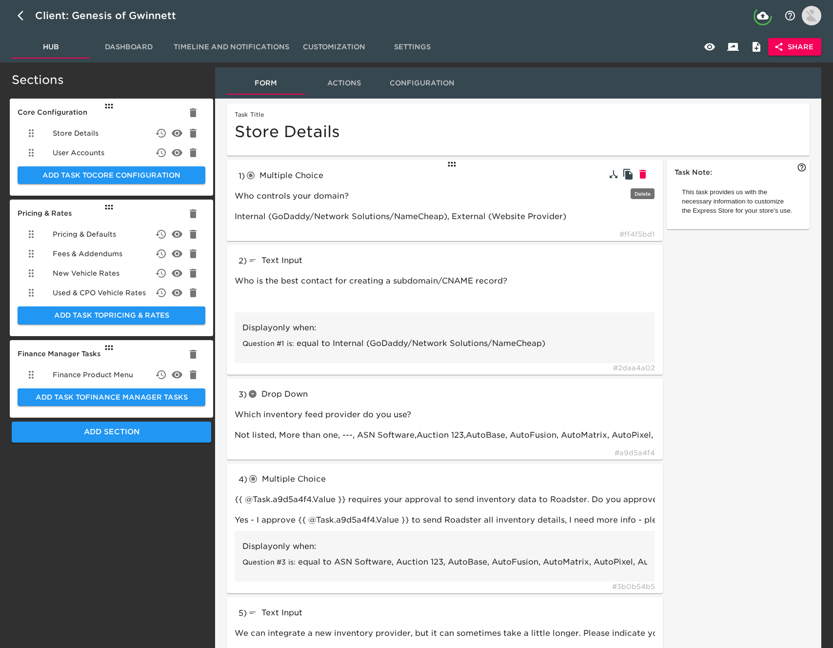
type input "radioButtons"
type input "Do you want to price your delivery fees statically or dynamically via RunBuggy?"
type input "tableInput"
type input "Please set delivery zones with corresponding prices to the customer. Delivery c…"
type input "textBlock"
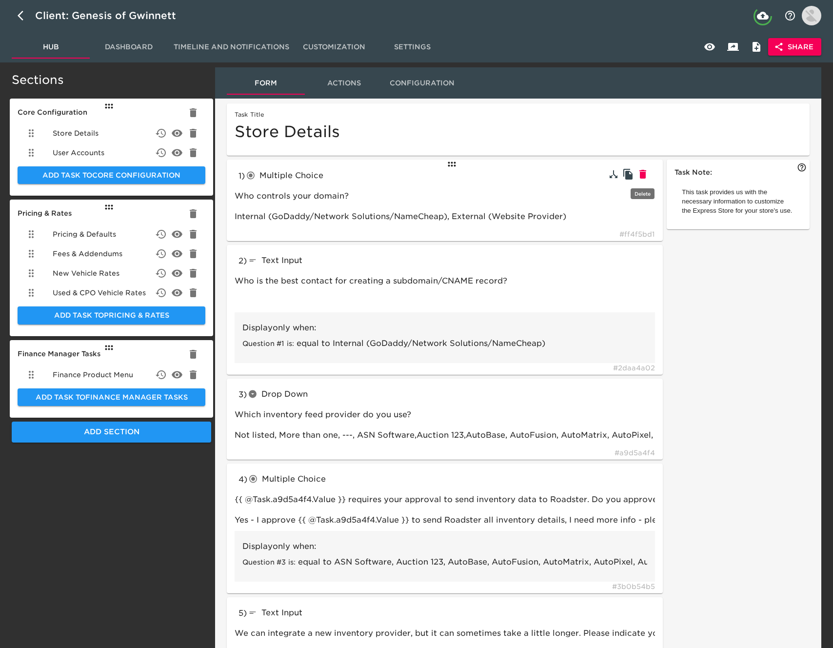
type input "RunBuggy"
type input "Not listed"
type input "Other / not listed"
type input "CBC"
type input "[URL][DOMAIN_NAME]"
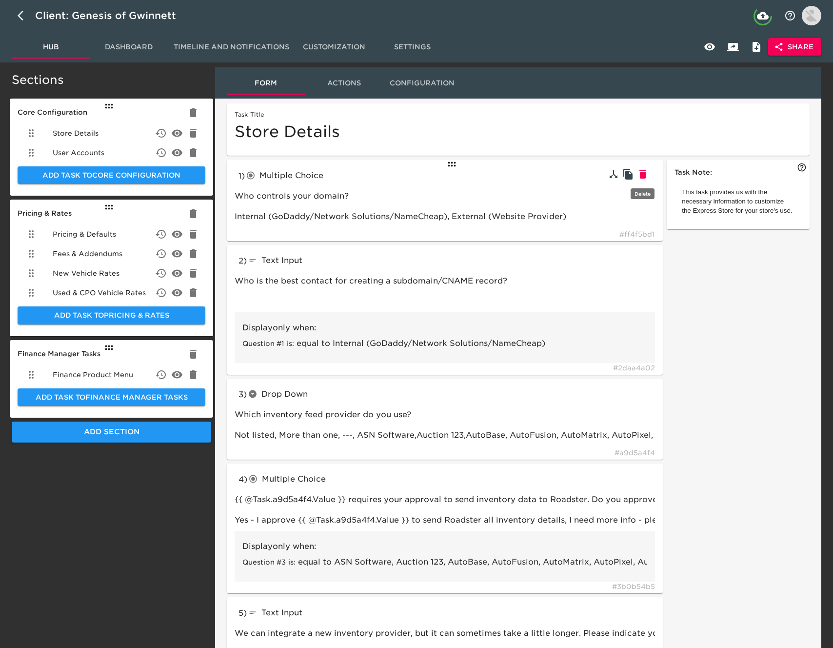
type input "[DOMAIN_NAME]"
type input "Yes"
type input "Do you want to offer delivery as an option on the Express Store?"
type input "Statically, RunBuggy"
type input "Statically"
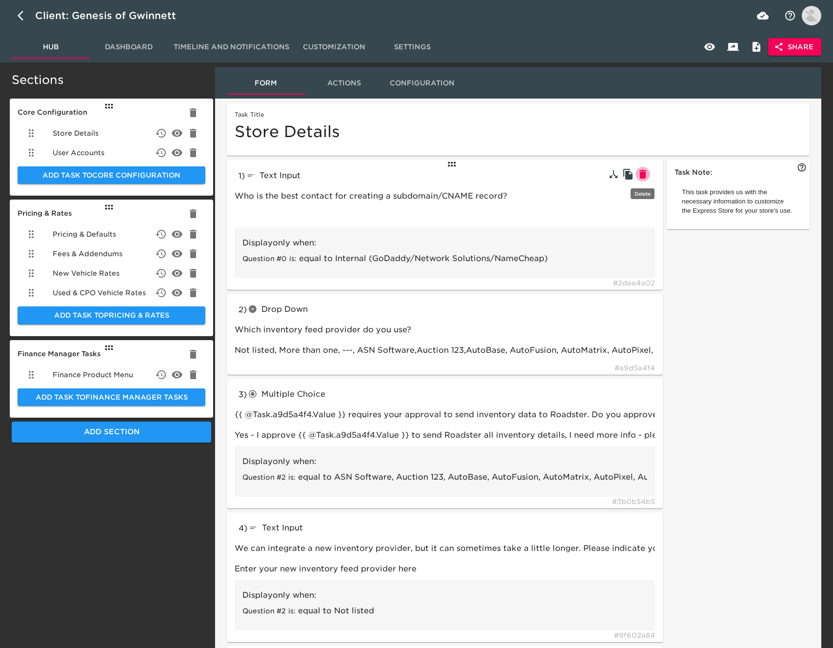
click at [643, 173] on icon "button" at bounding box center [642, 174] width 7 height 9
type input "dropdown"
type input "Which inventory feed provider do you use?"
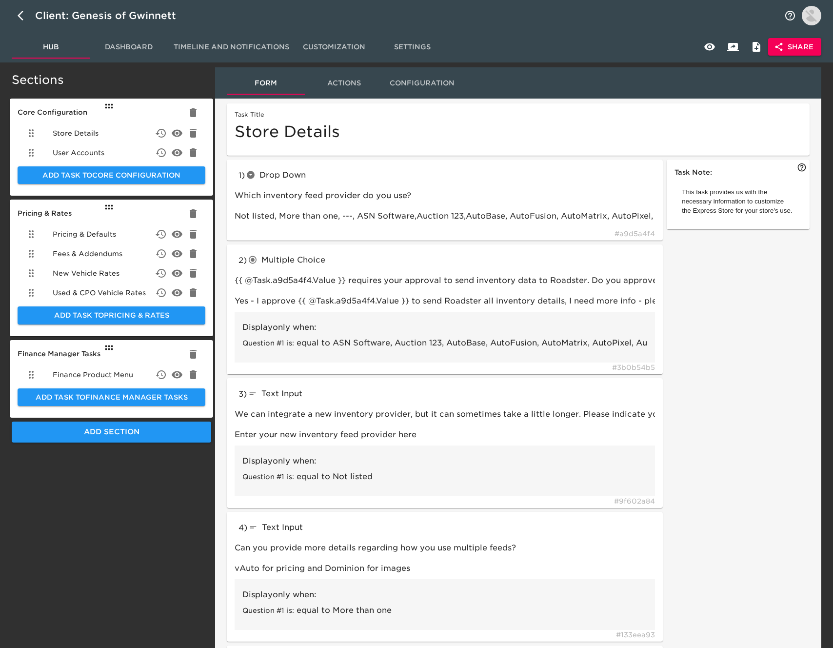
click at [88, 132] on span "Store Details" at bounding box center [76, 133] width 46 height 10
click at [28, 50] on span "Hub" at bounding box center [51, 47] width 66 height 12
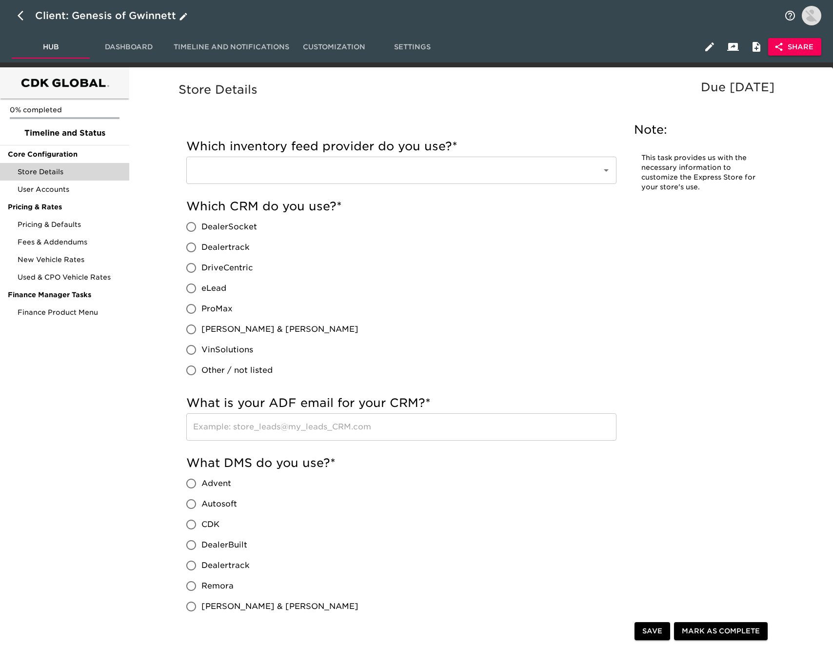
click at [21, 14] on icon "button" at bounding box center [24, 16] width 12 height 12
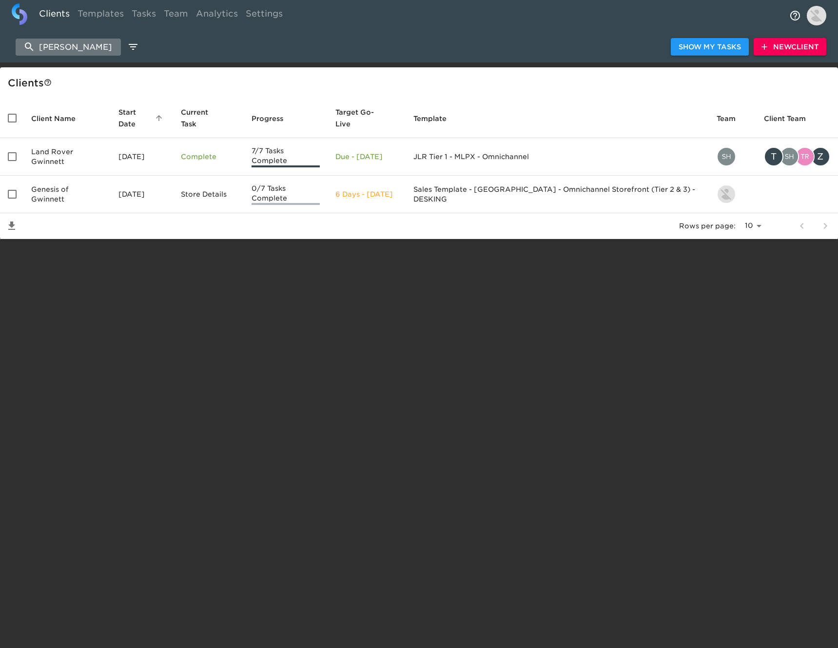
click at [76, 46] on input "[PERSON_NAME]" at bounding box center [68, 47] width 105 height 17
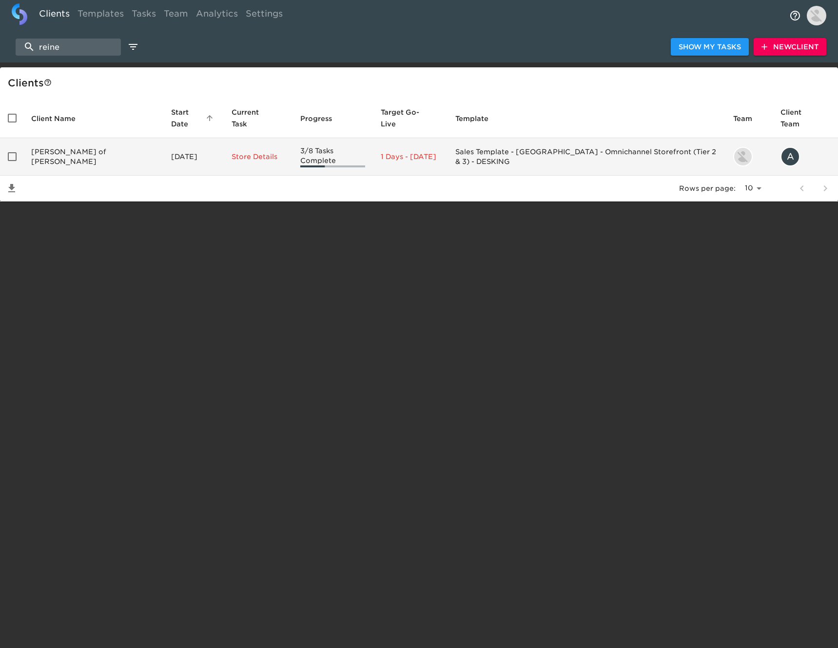
click at [95, 150] on td "[PERSON_NAME] of [PERSON_NAME]" at bounding box center [93, 157] width 140 height 38
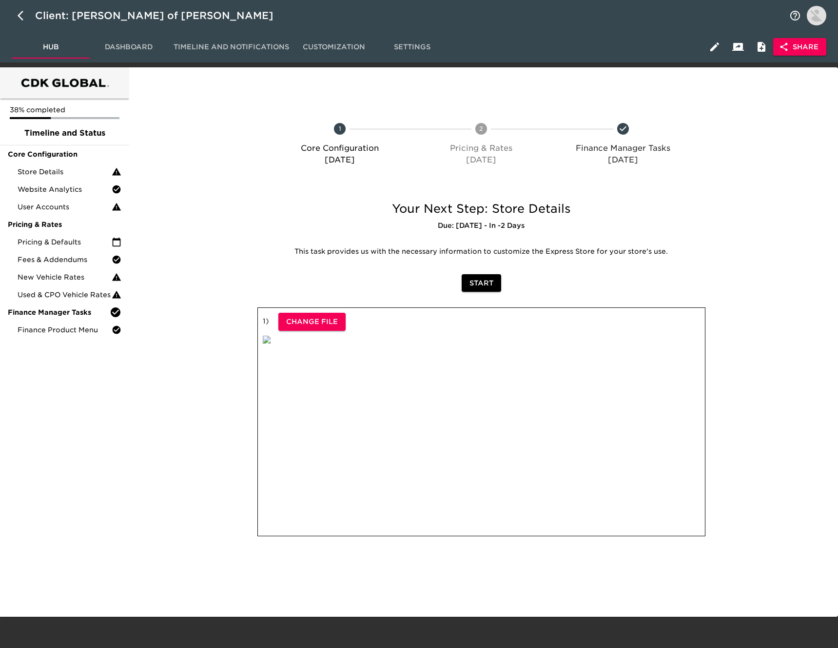
click at [798, 48] on span "Share" at bounding box center [800, 47] width 38 height 12
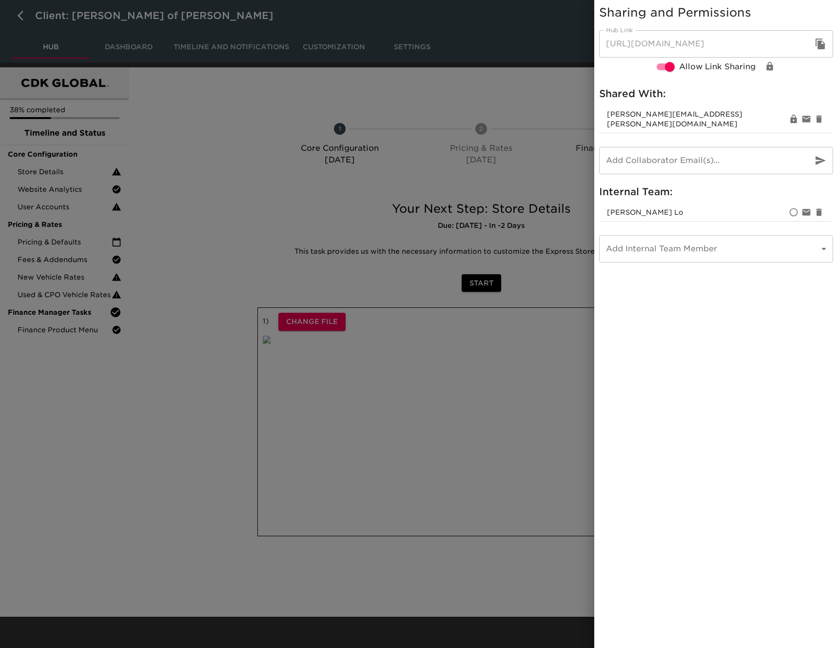
click at [822, 43] on icon "button" at bounding box center [821, 44] width 12 height 12
